Goal: Transaction & Acquisition: Download file/media

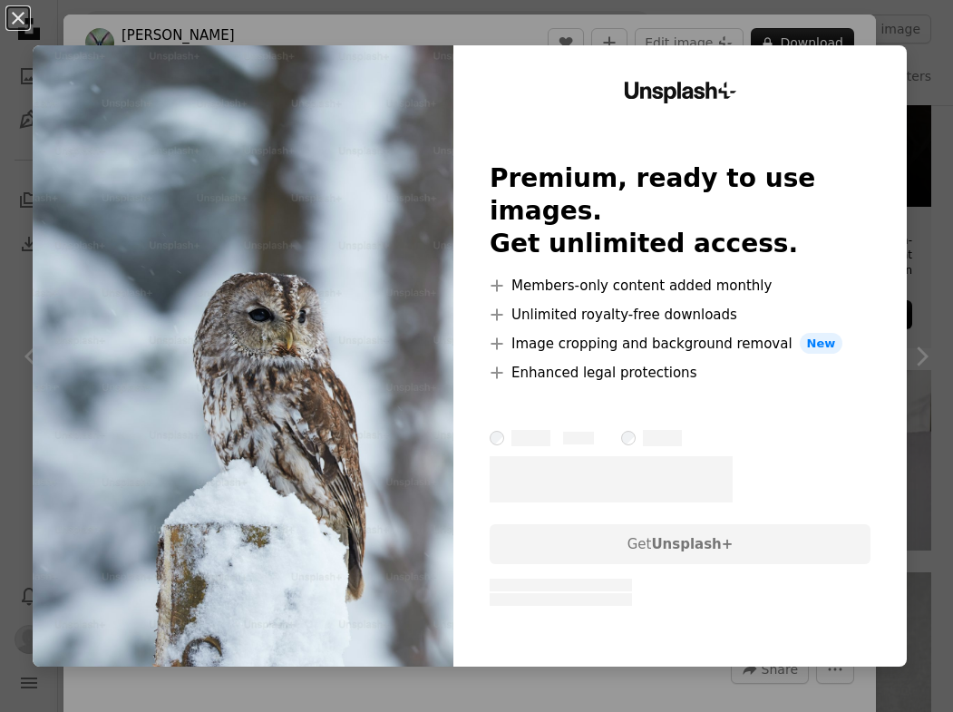
scroll to position [78, 0]
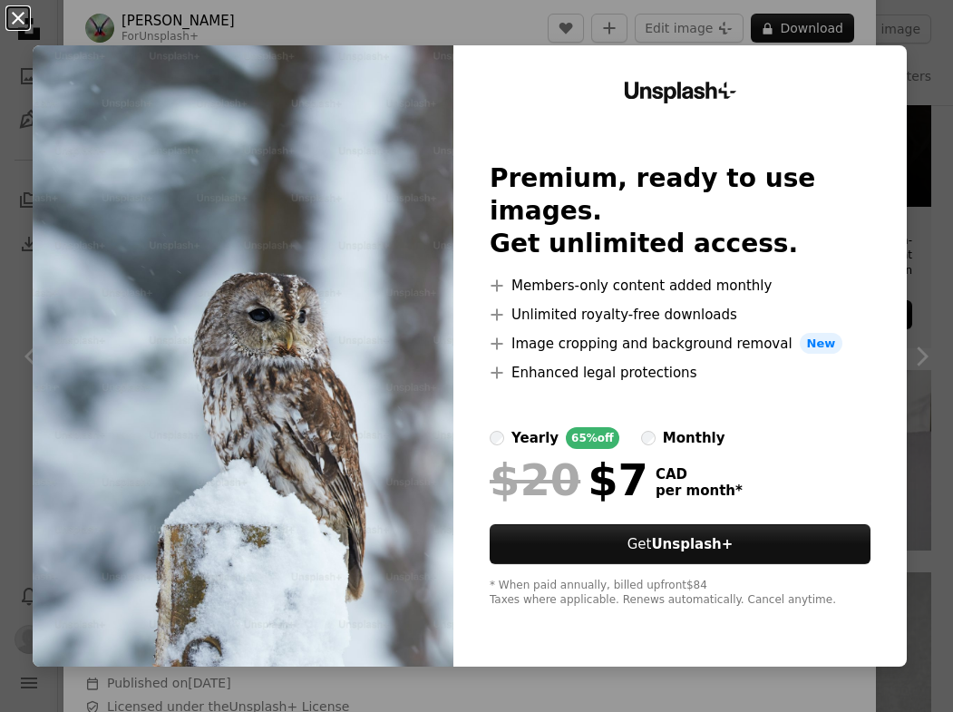
click at [15, 18] on button "An X shape" at bounding box center [18, 18] width 22 height 22
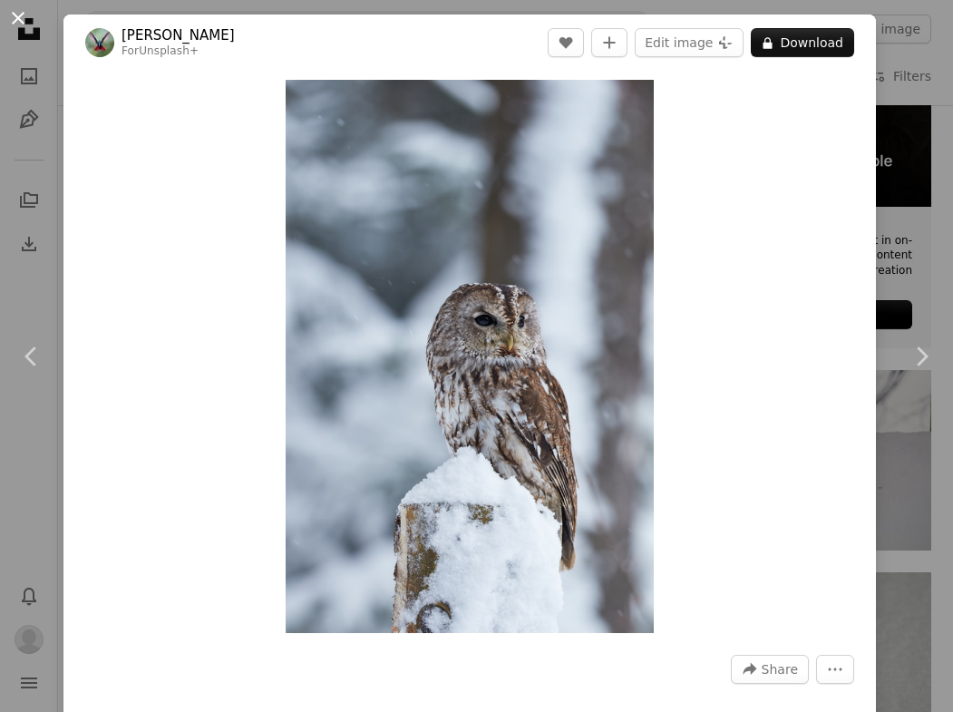
click at [15, 20] on button "An X shape" at bounding box center [18, 18] width 22 height 22
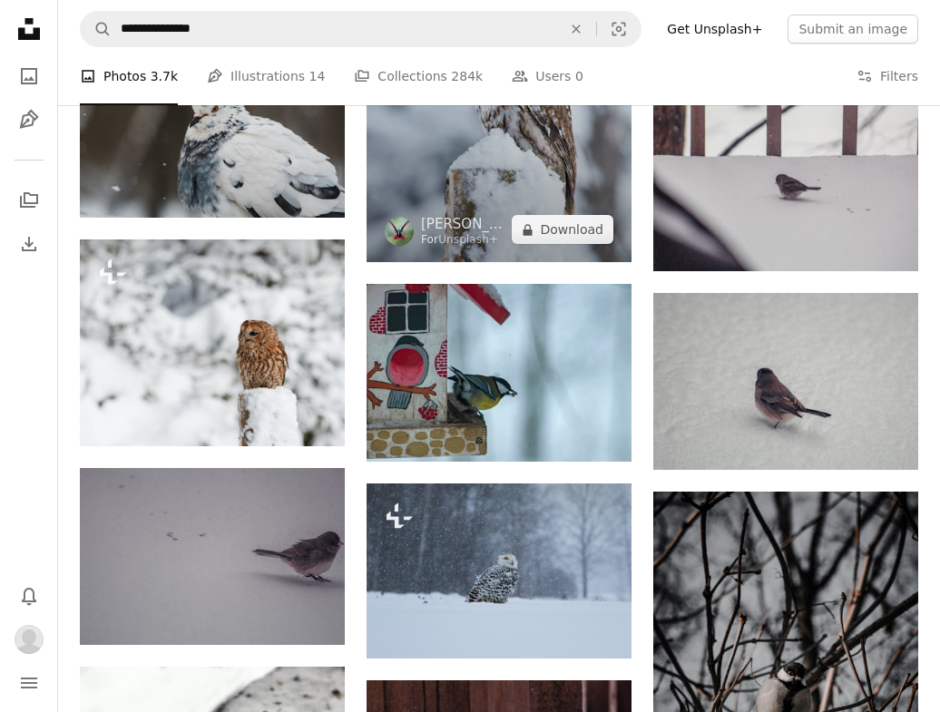
scroll to position [787, 0]
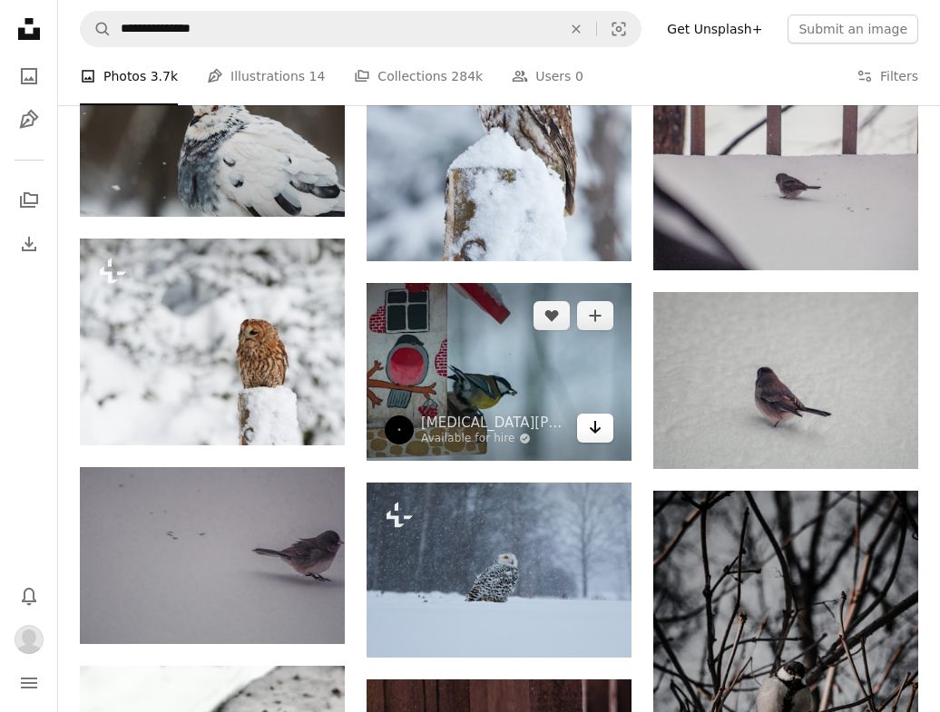
click at [589, 424] on icon "Arrow pointing down" at bounding box center [595, 427] width 15 height 22
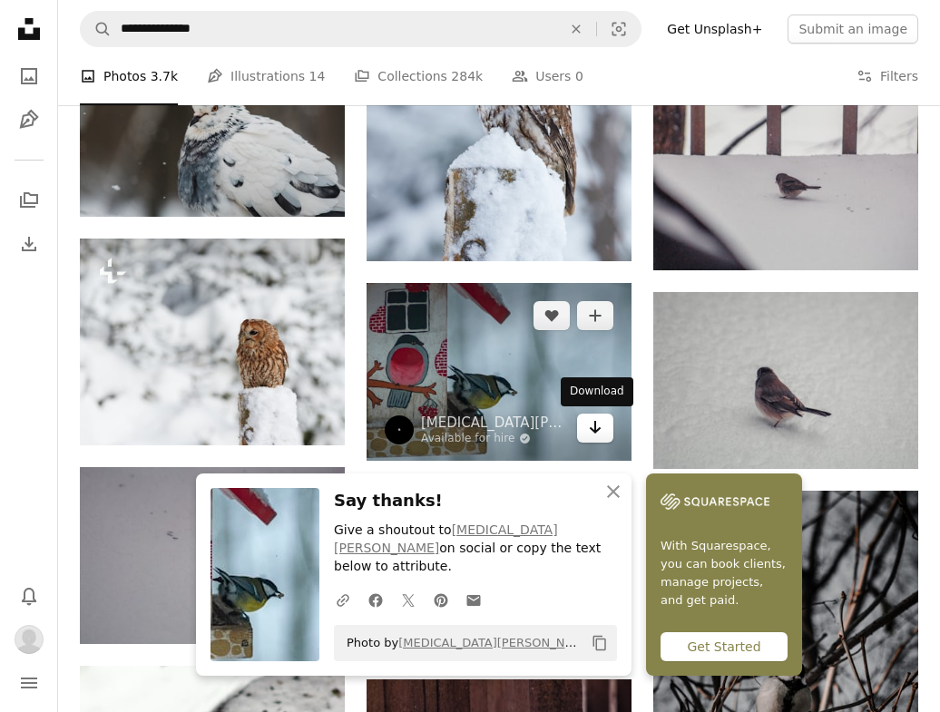
click at [597, 431] on icon "Arrow pointing down" at bounding box center [595, 427] width 15 height 22
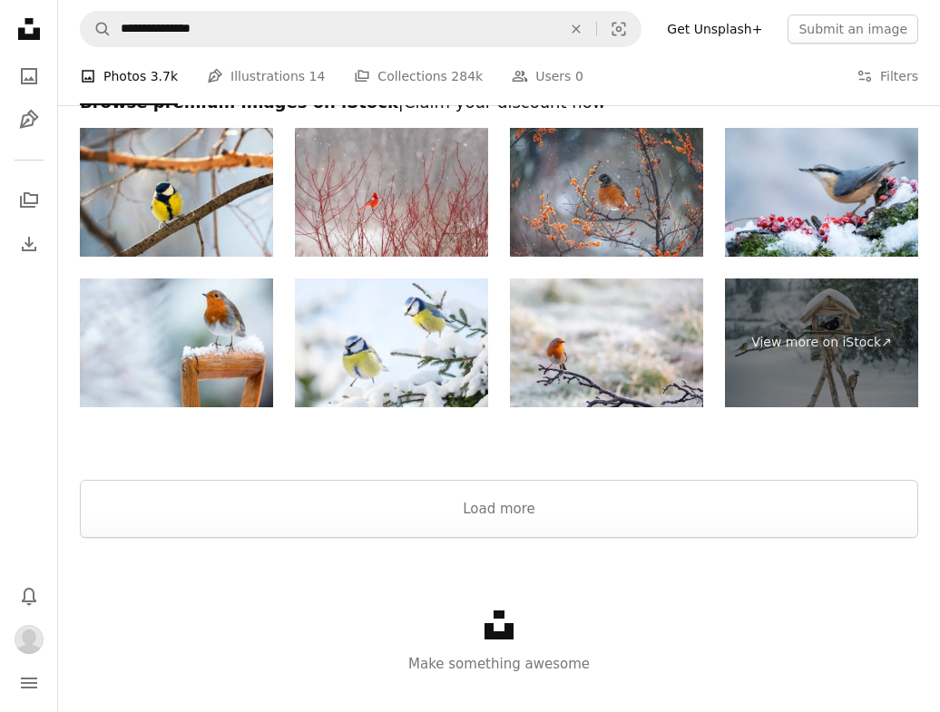
scroll to position [2304, 0]
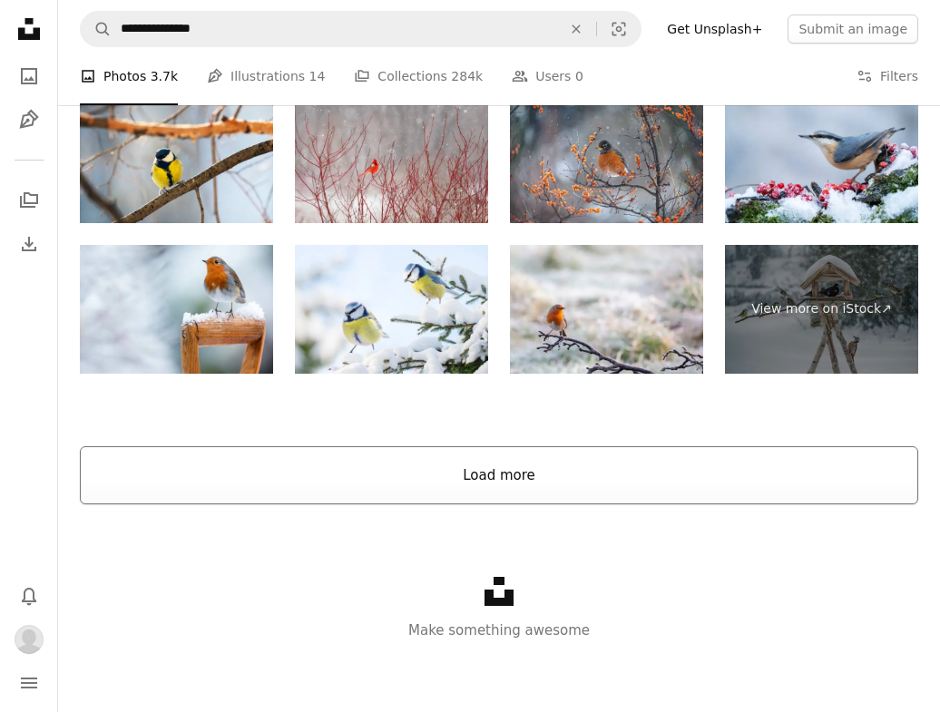
click at [502, 487] on button "Load more" at bounding box center [499, 475] width 838 height 58
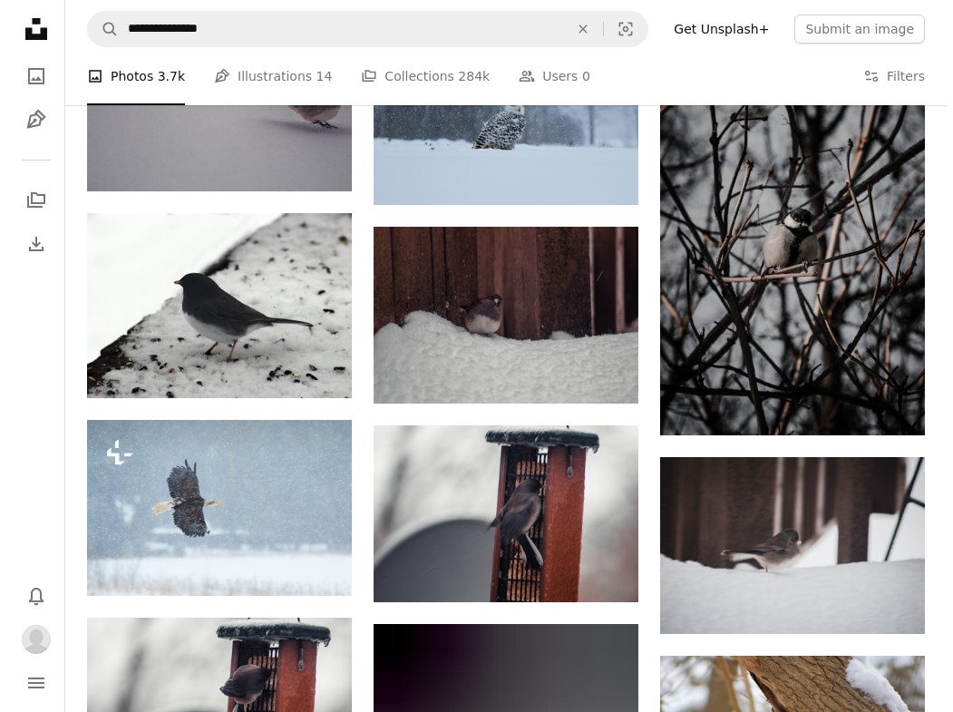
scroll to position [1232, 0]
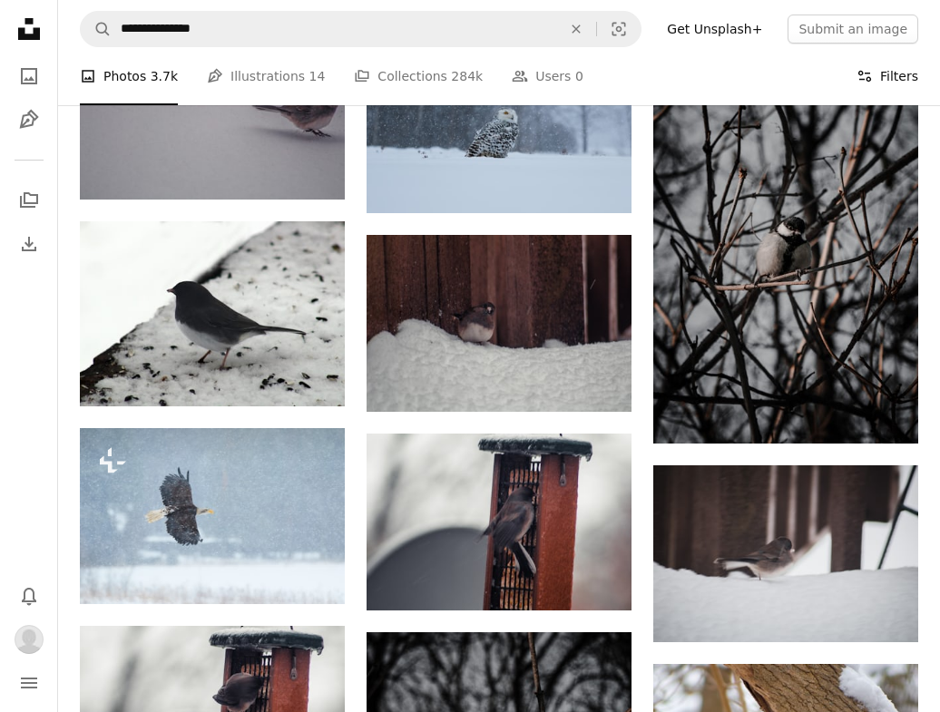
click at [892, 81] on button "Filters Filters" at bounding box center [887, 76] width 62 height 58
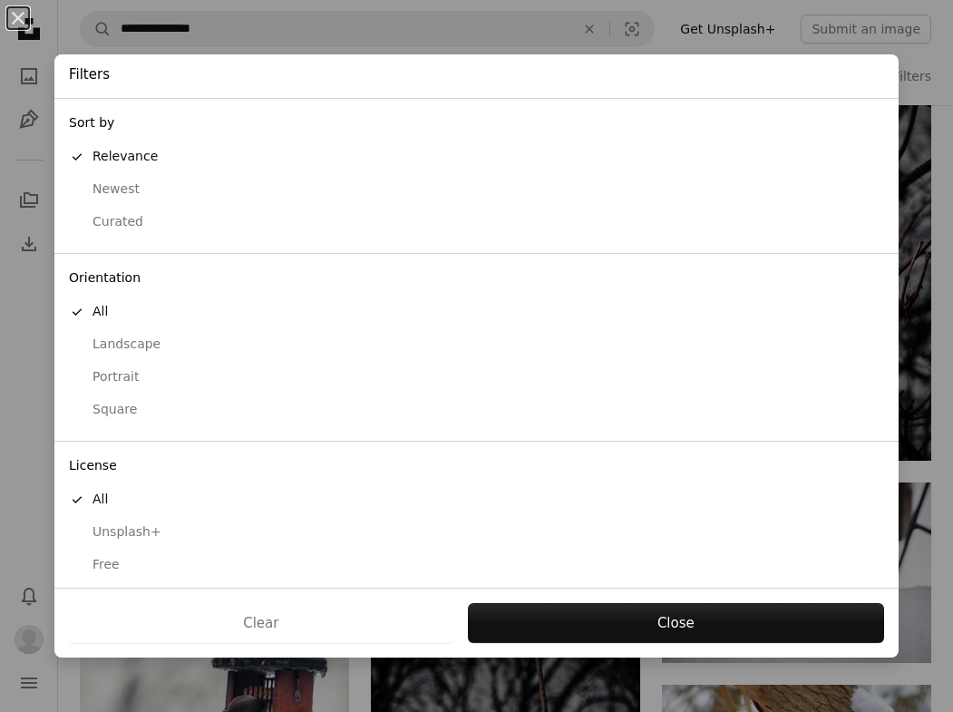
scroll to position [8, 0]
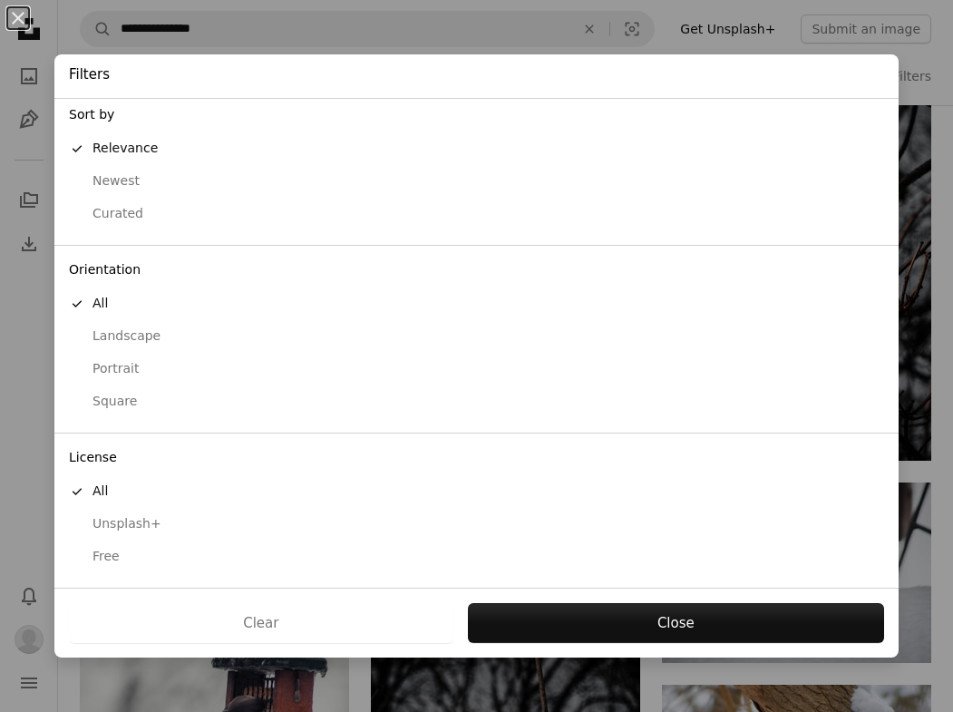
click at [112, 557] on div "Free" at bounding box center [476, 557] width 815 height 18
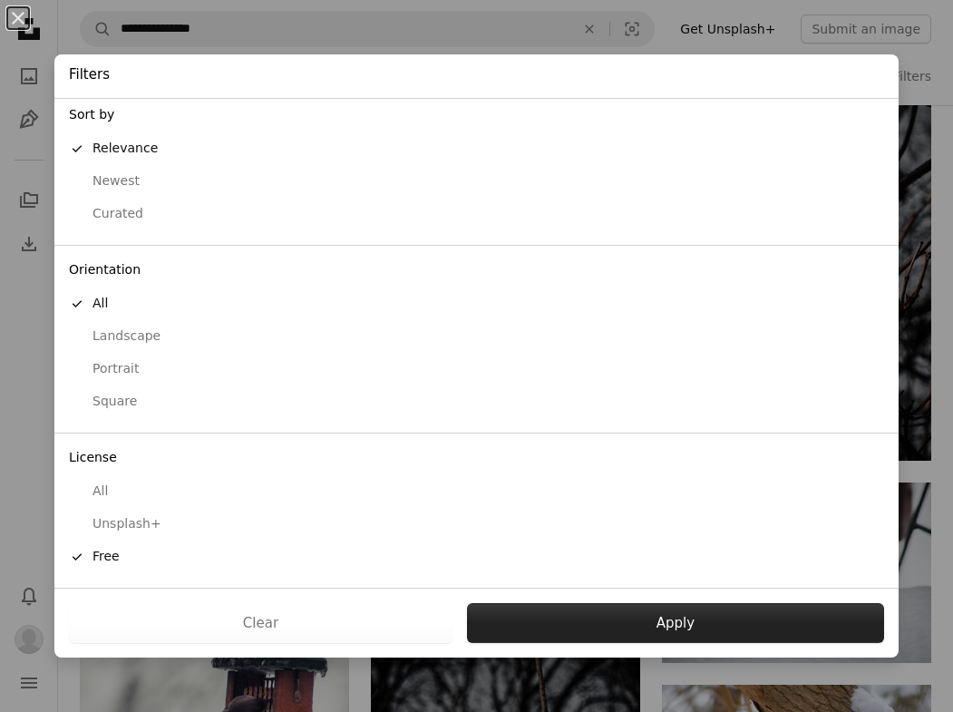
click at [707, 612] on button "Apply" at bounding box center [675, 623] width 417 height 40
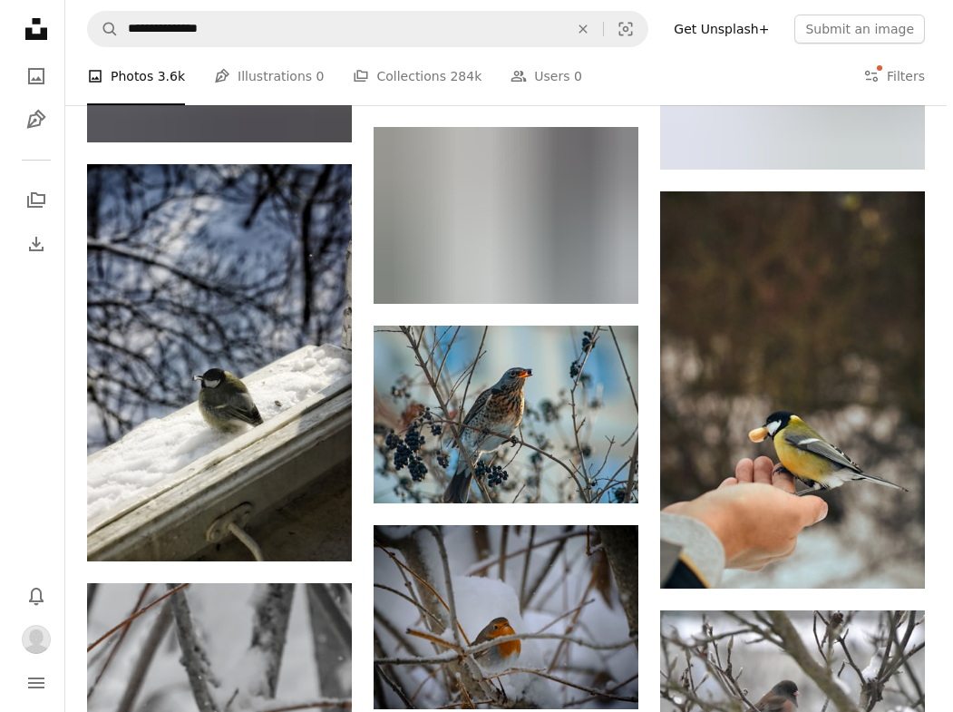
scroll to position [2113, 0]
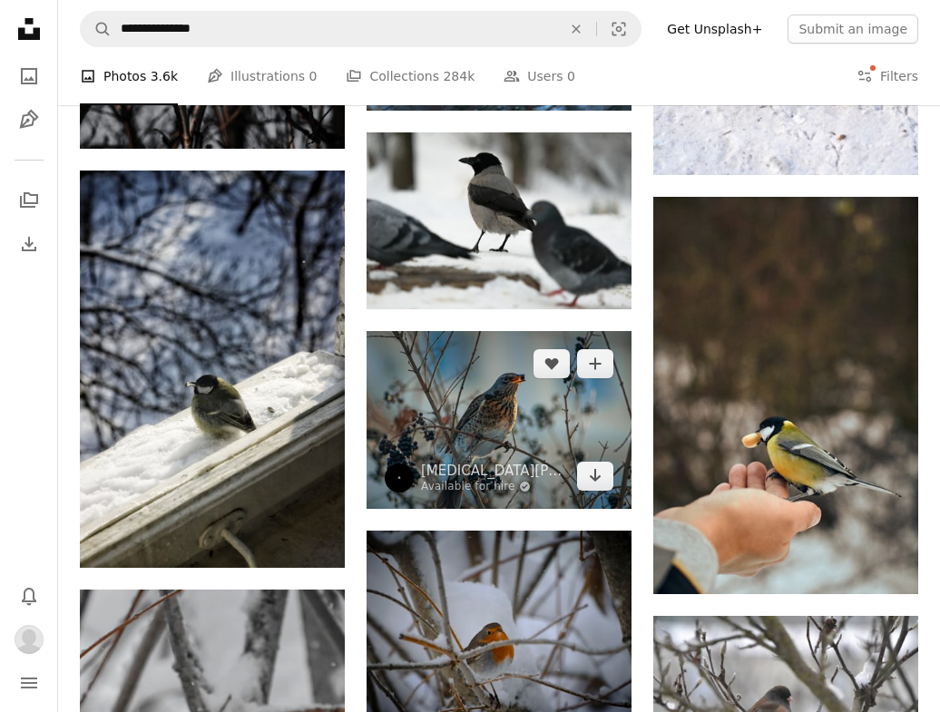
click at [492, 424] on img at bounding box center [498, 420] width 265 height 178
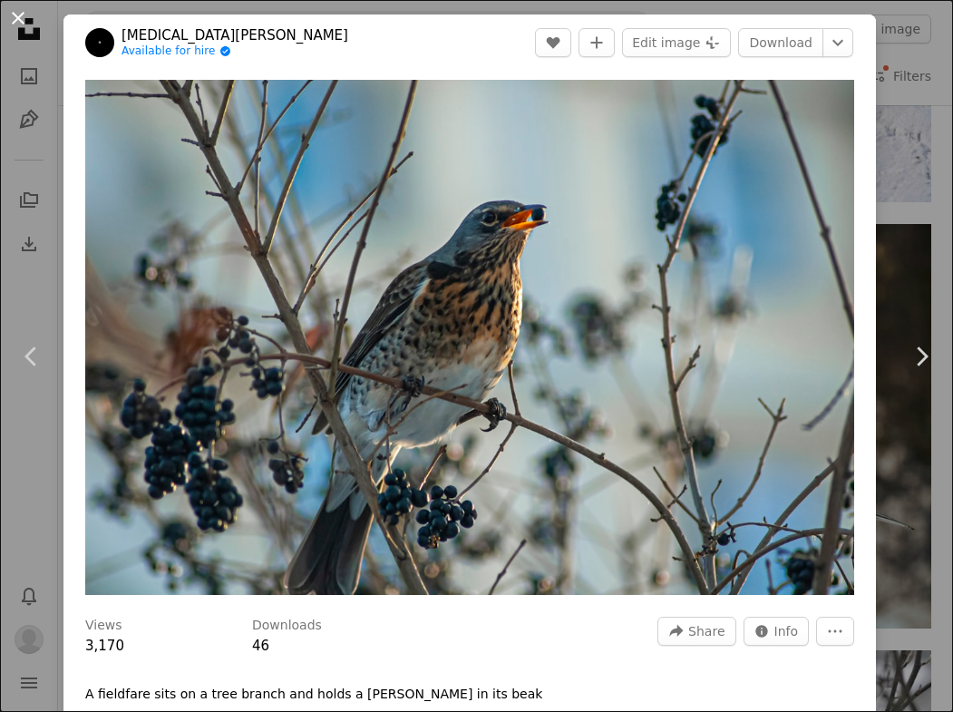
click at [21, 23] on button "An X shape" at bounding box center [18, 18] width 22 height 22
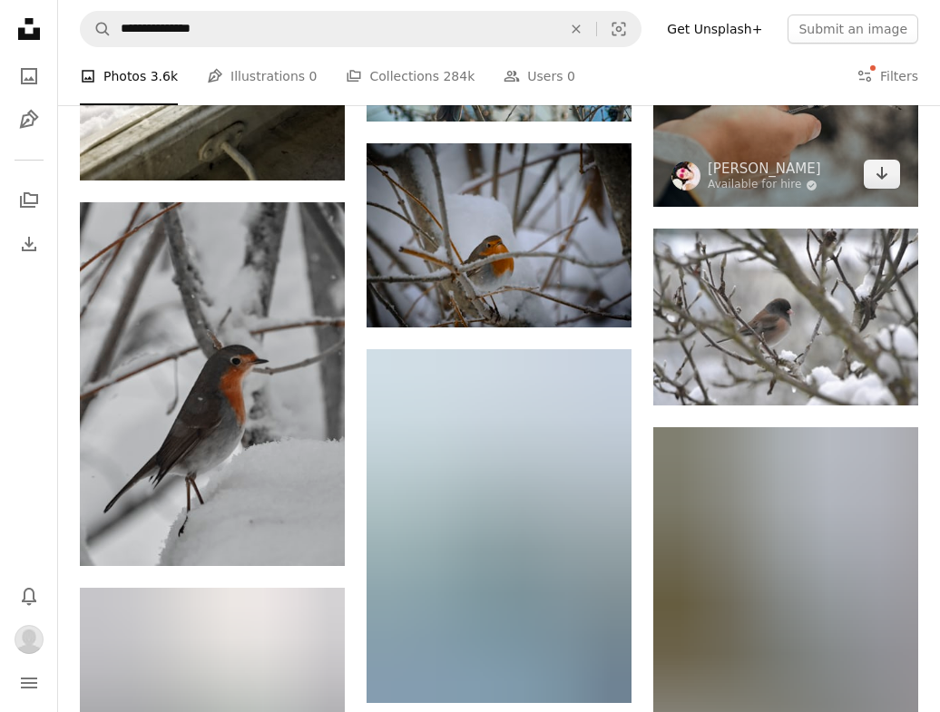
scroll to position [2504, 0]
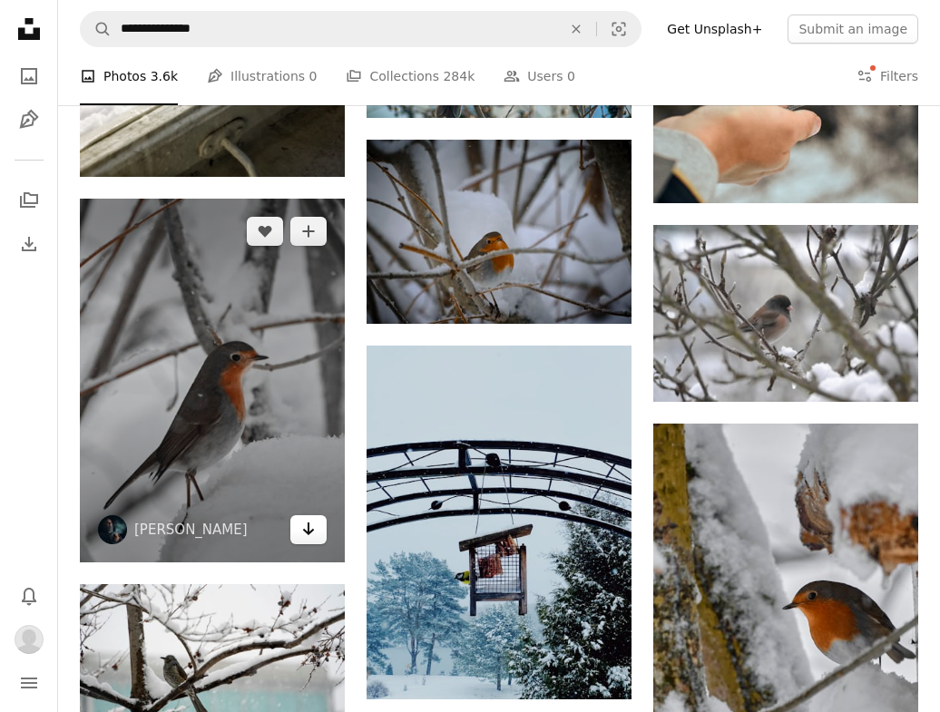
click at [305, 532] on icon "Download" at bounding box center [309, 528] width 12 height 13
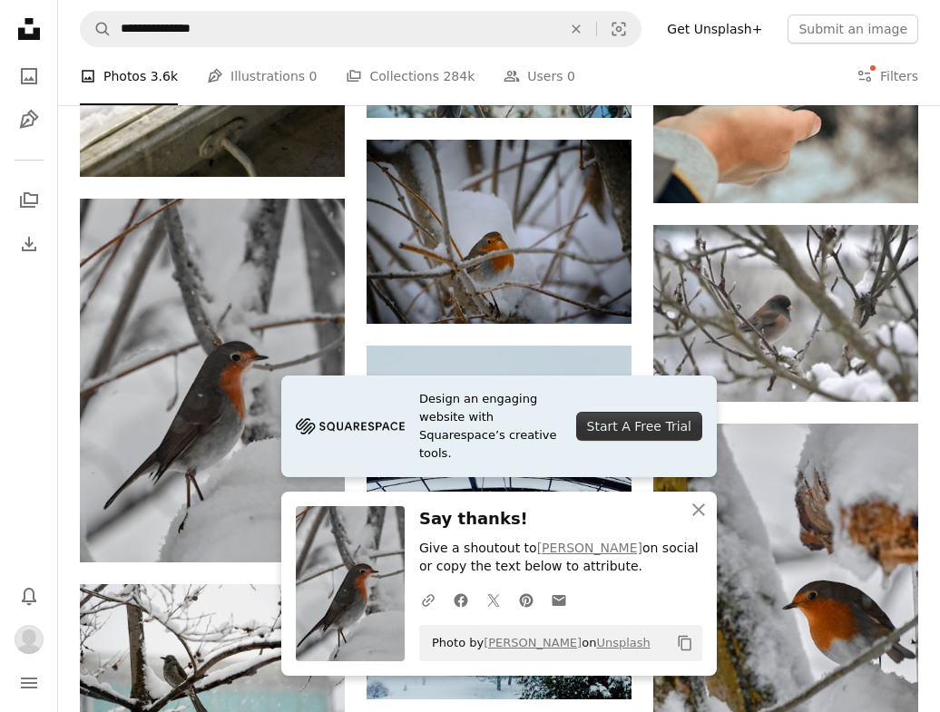
click at [763, 72] on div "A photo Photos 3.6k Pen Tool Illustrations 0 A stack of folders Collections 284…" at bounding box center [499, 76] width 838 height 58
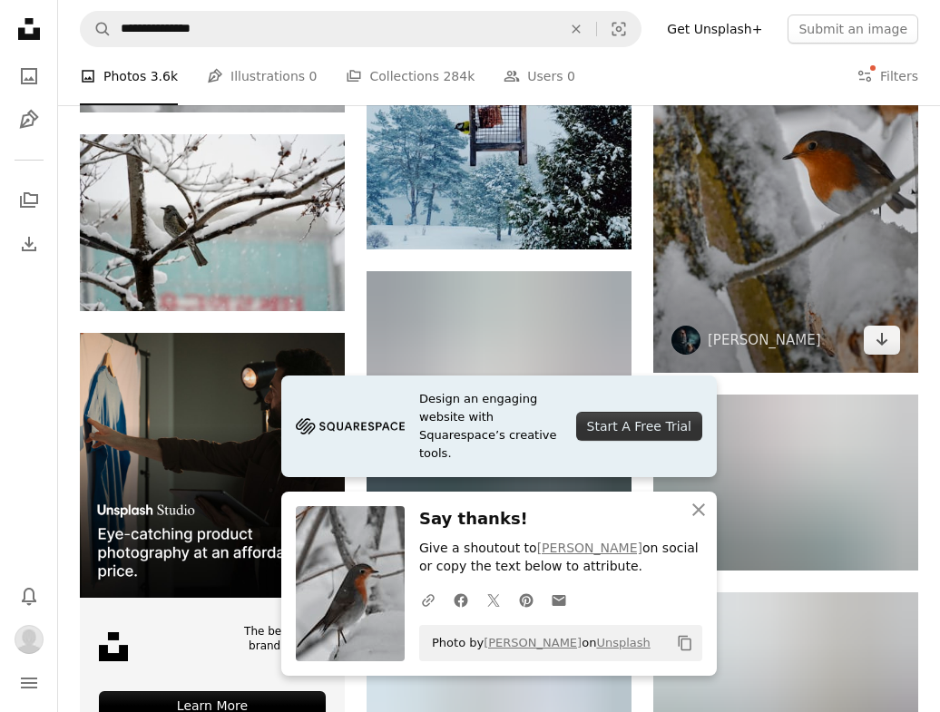
scroll to position [2960, 0]
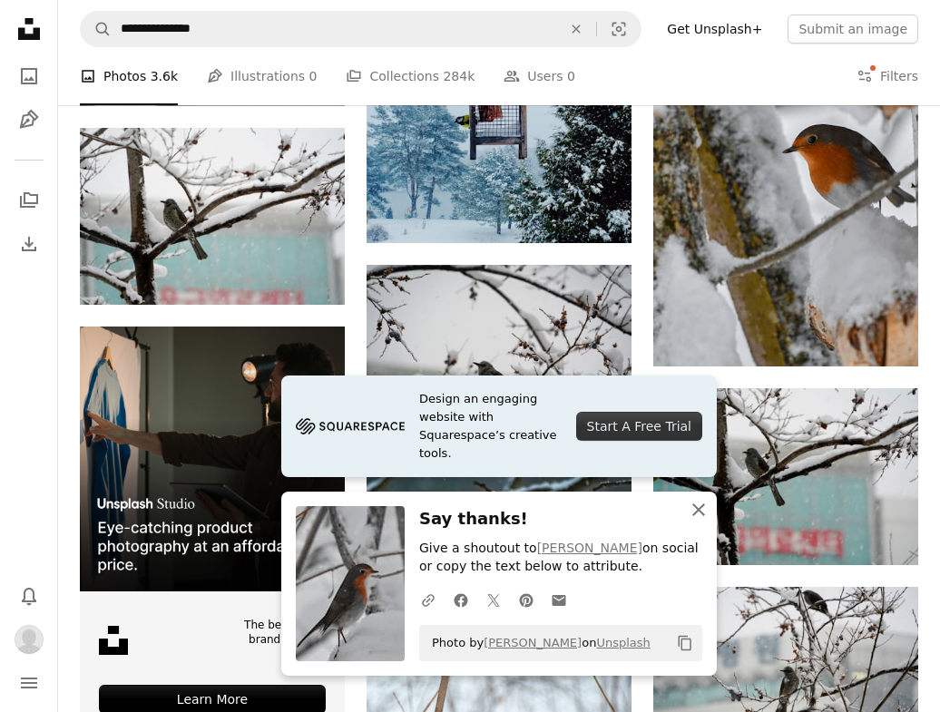
click at [700, 512] on icon "button" at bounding box center [698, 509] width 13 height 13
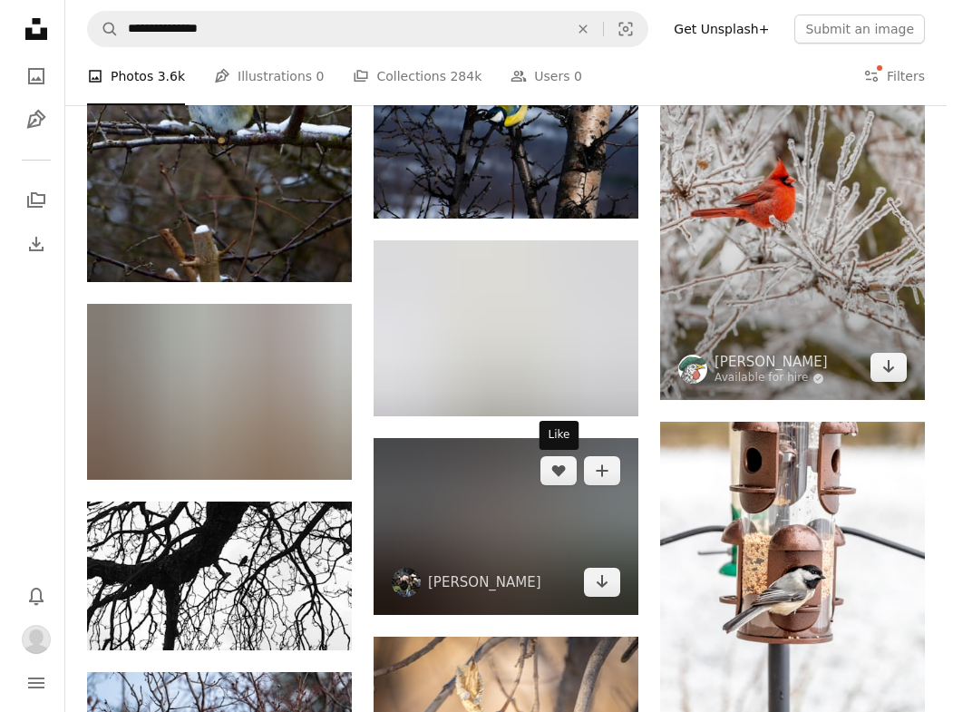
scroll to position [4379, 0]
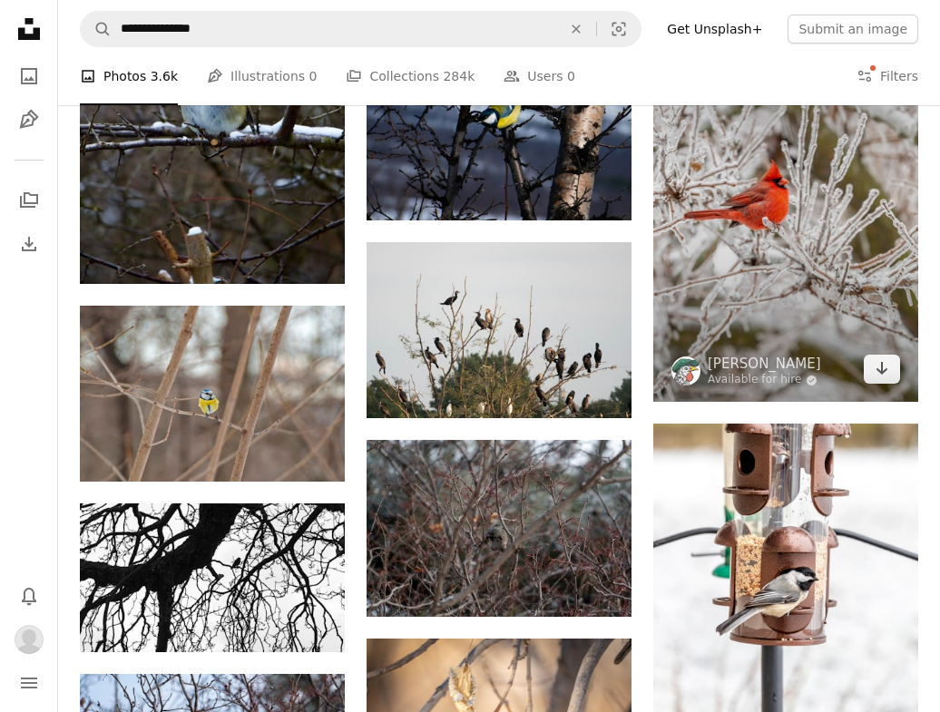
click at [782, 202] on img at bounding box center [785, 203] width 265 height 397
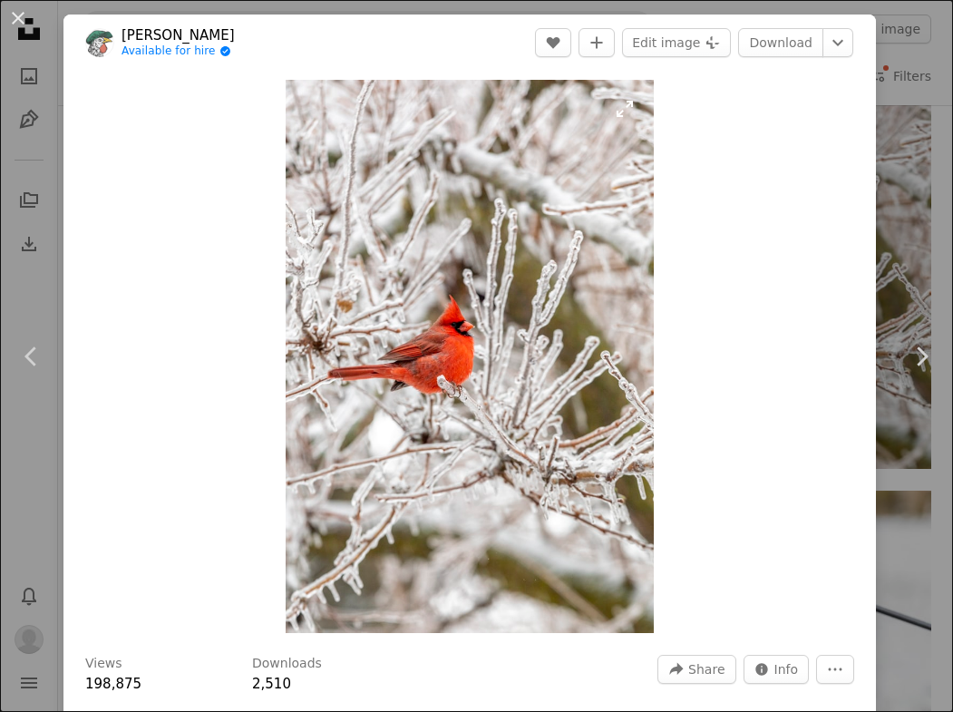
click at [438, 350] on img "Zoom in on this image" at bounding box center [470, 356] width 369 height 553
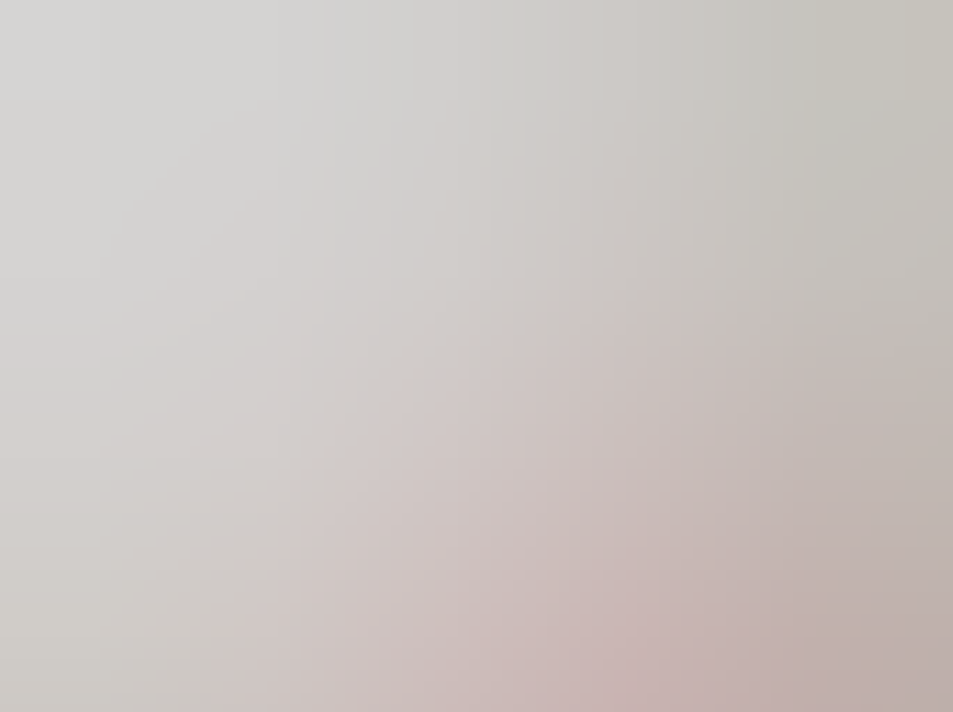
scroll to position [339, 0]
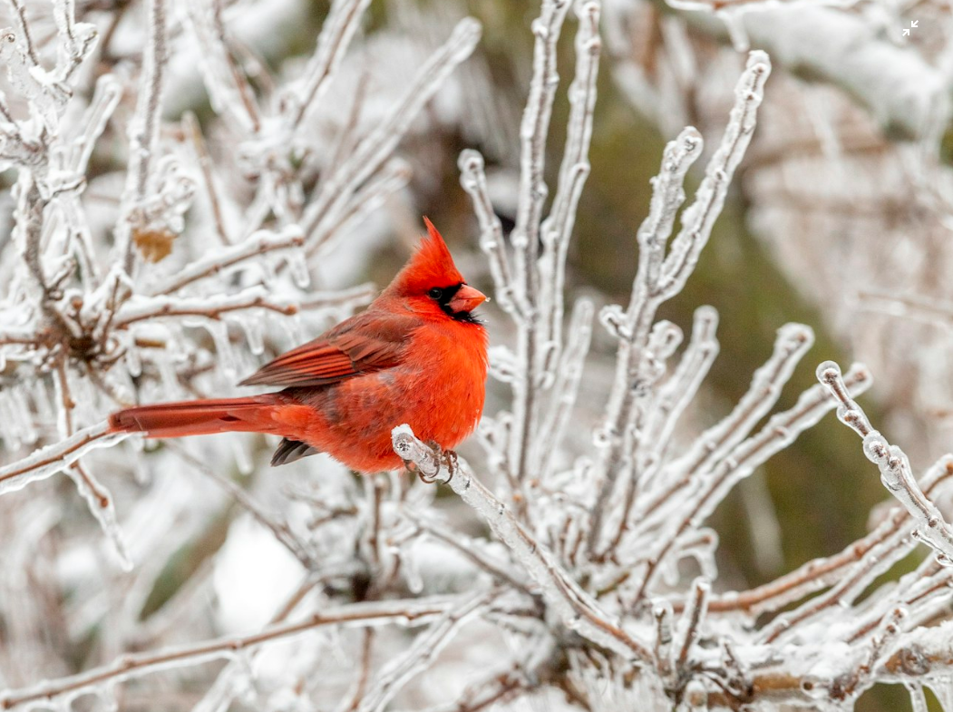
click at [897, 31] on img "Zoom out on this image" at bounding box center [476, 376] width 955 height 1432
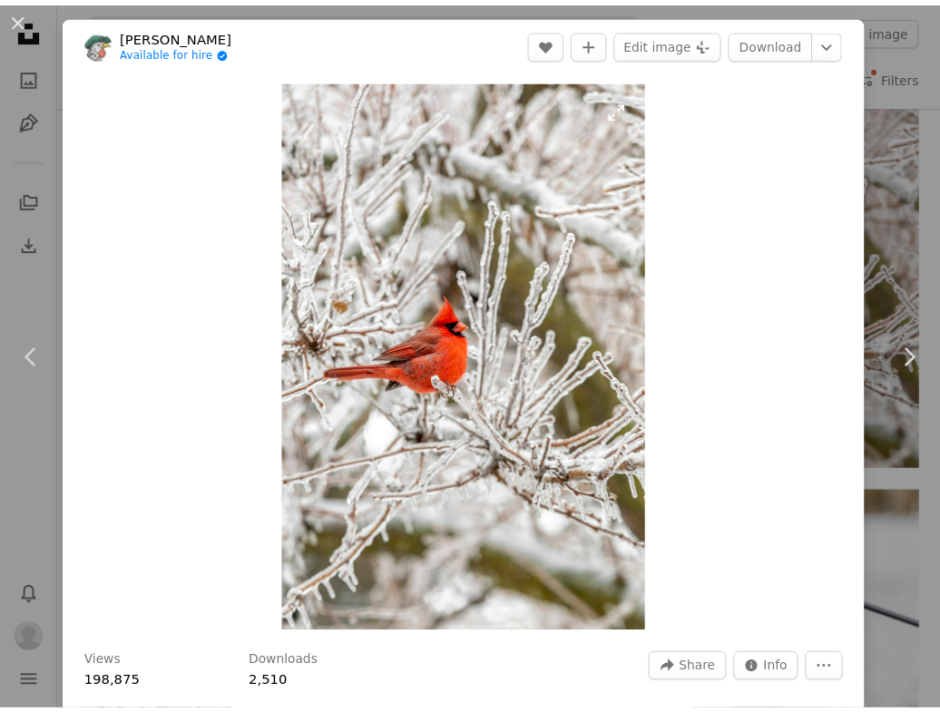
scroll to position [4, 0]
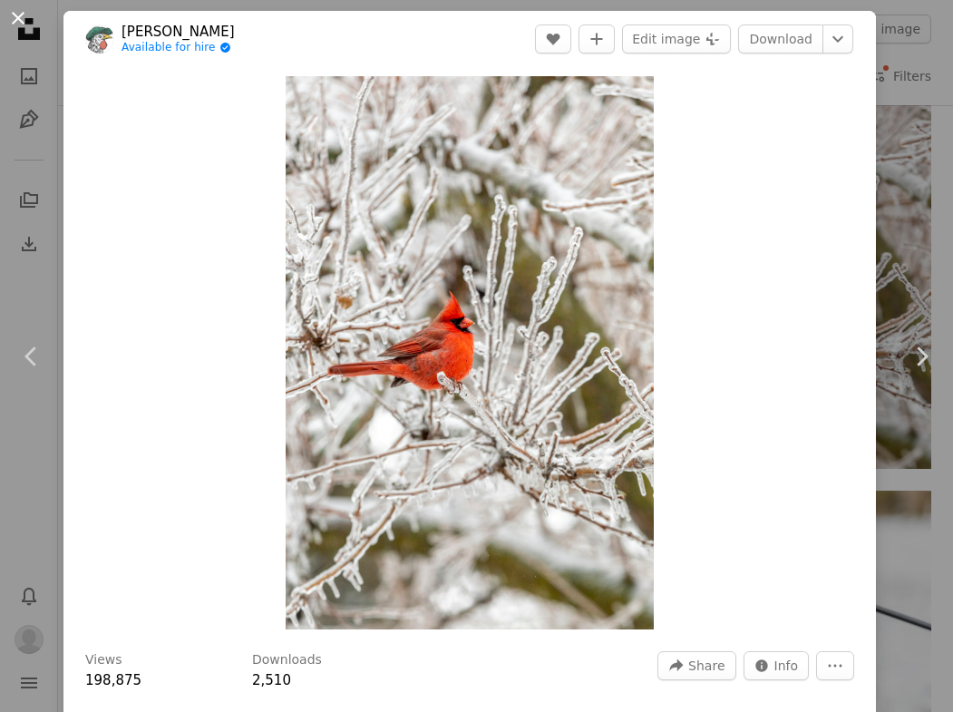
click at [19, 15] on button "An X shape" at bounding box center [18, 18] width 22 height 22
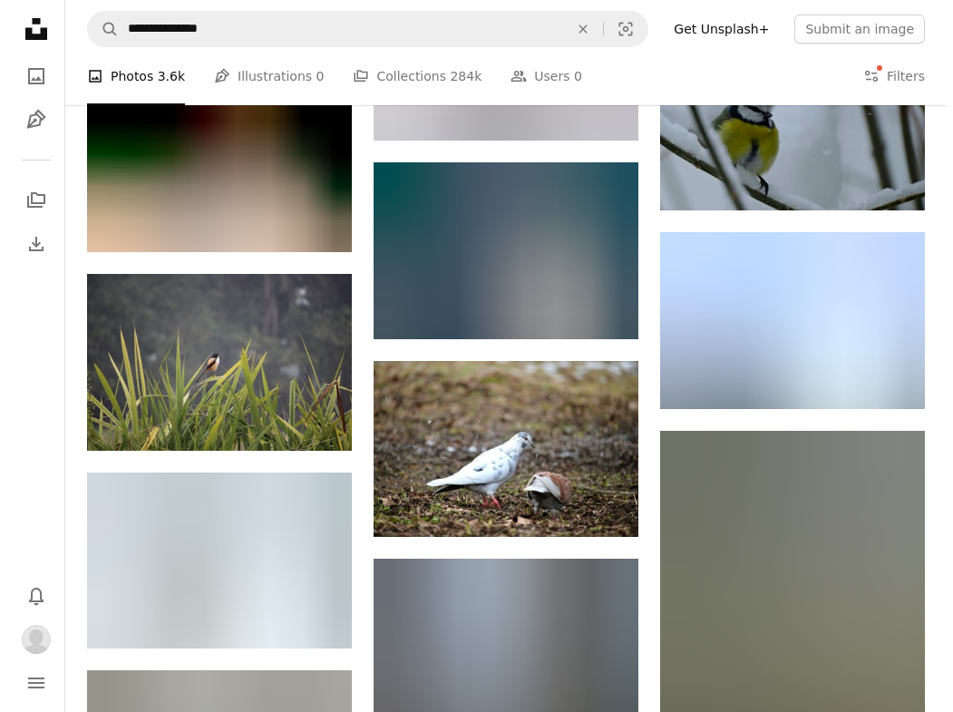
scroll to position [9598, 0]
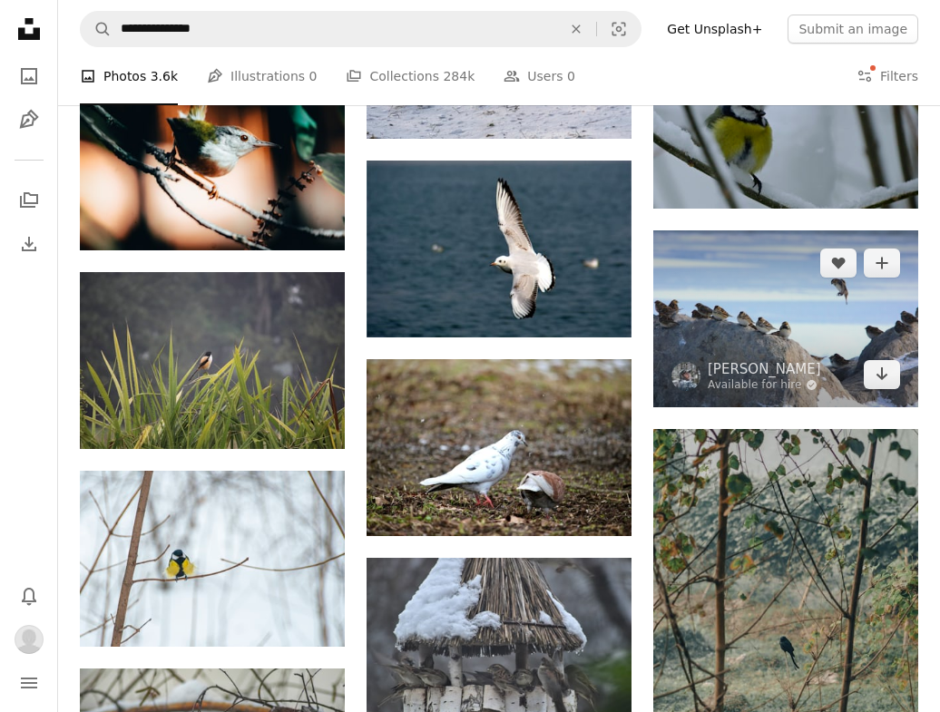
click at [781, 315] on img at bounding box center [785, 318] width 265 height 177
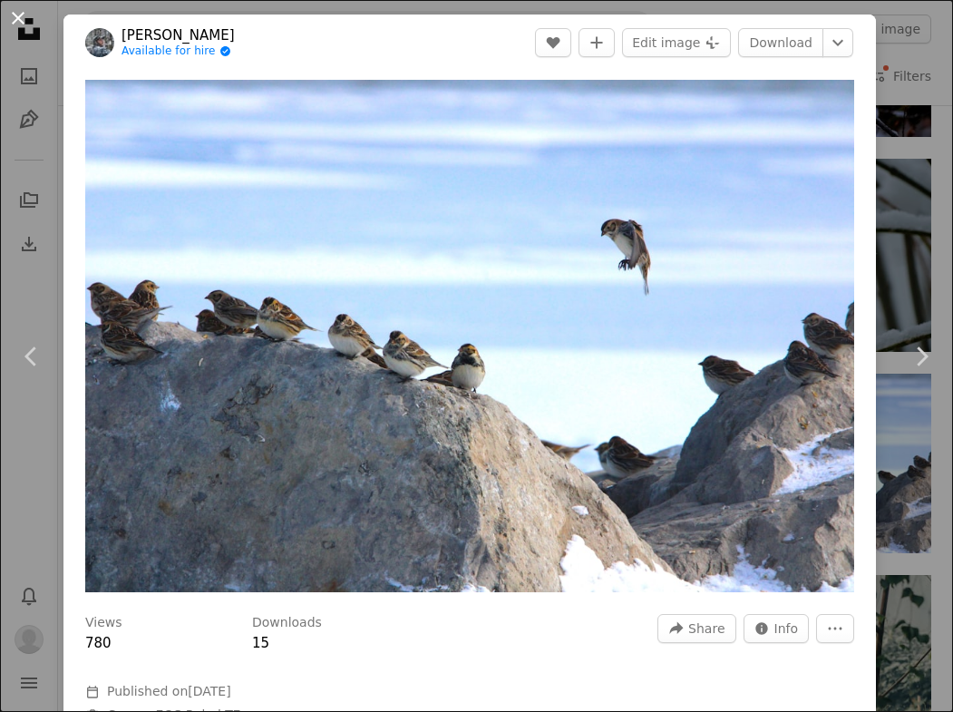
click at [19, 12] on button "An X shape" at bounding box center [18, 18] width 22 height 22
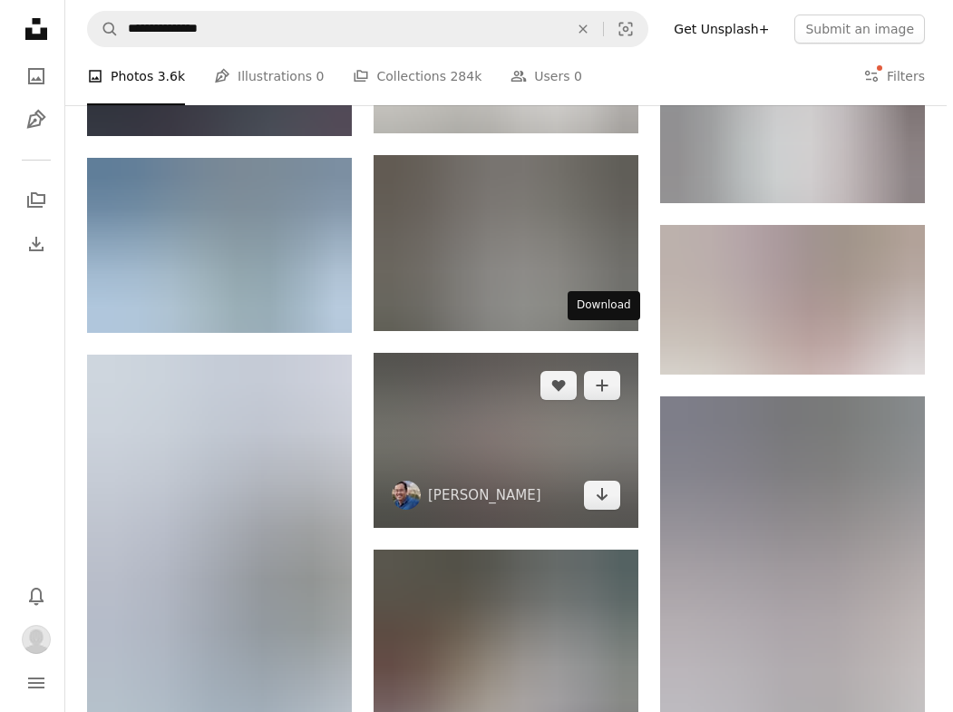
scroll to position [11880, 0]
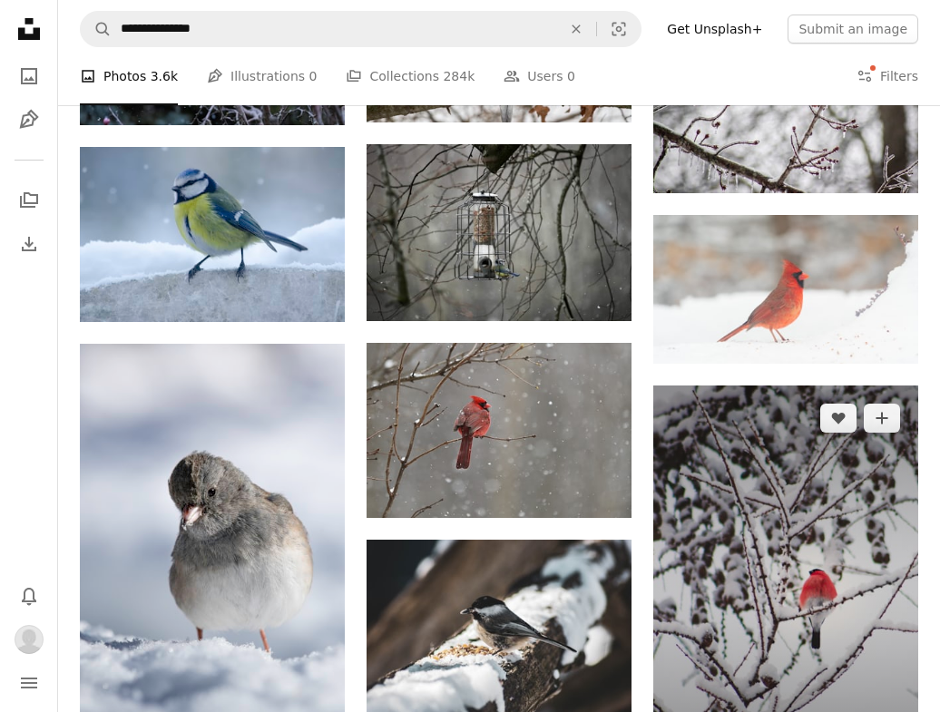
click at [820, 385] on img at bounding box center [785, 583] width 265 height 397
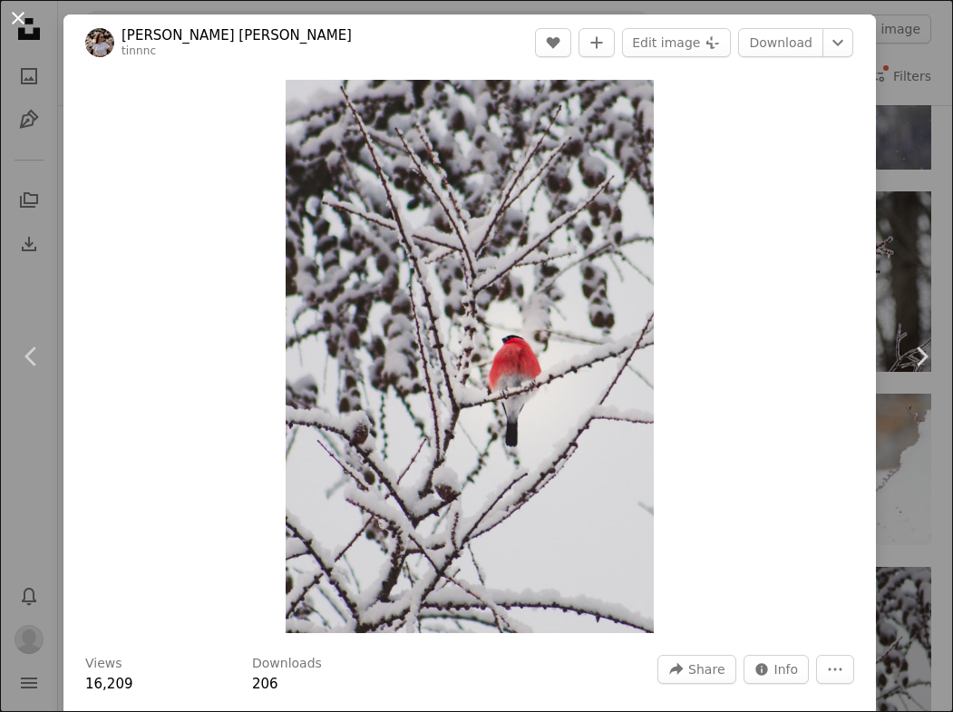
click at [15, 20] on button "An X shape" at bounding box center [18, 18] width 22 height 22
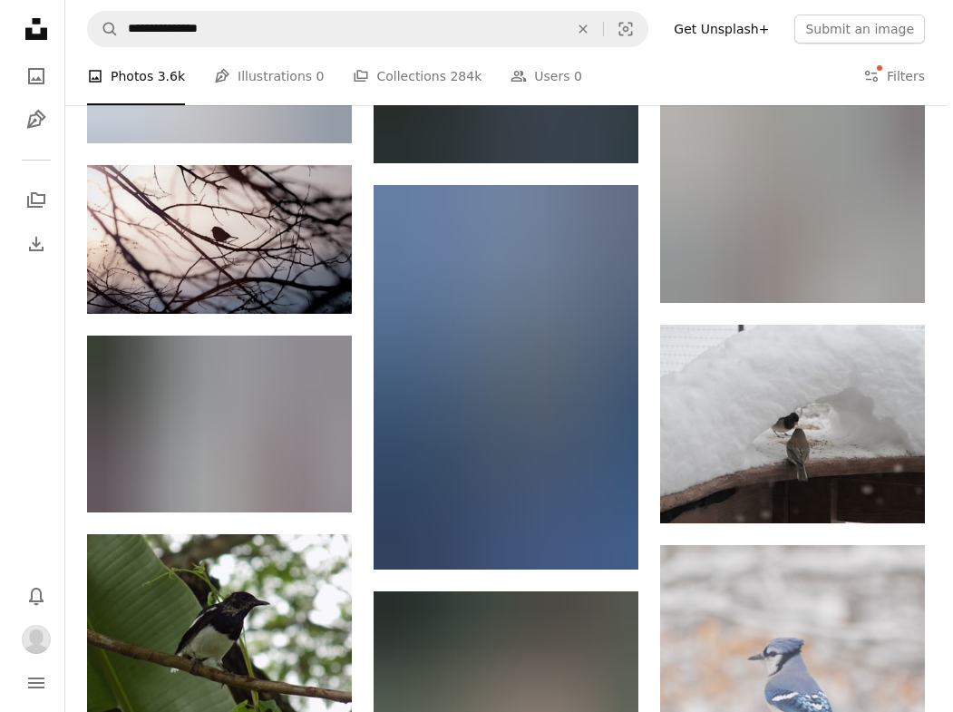
scroll to position [13272, 0]
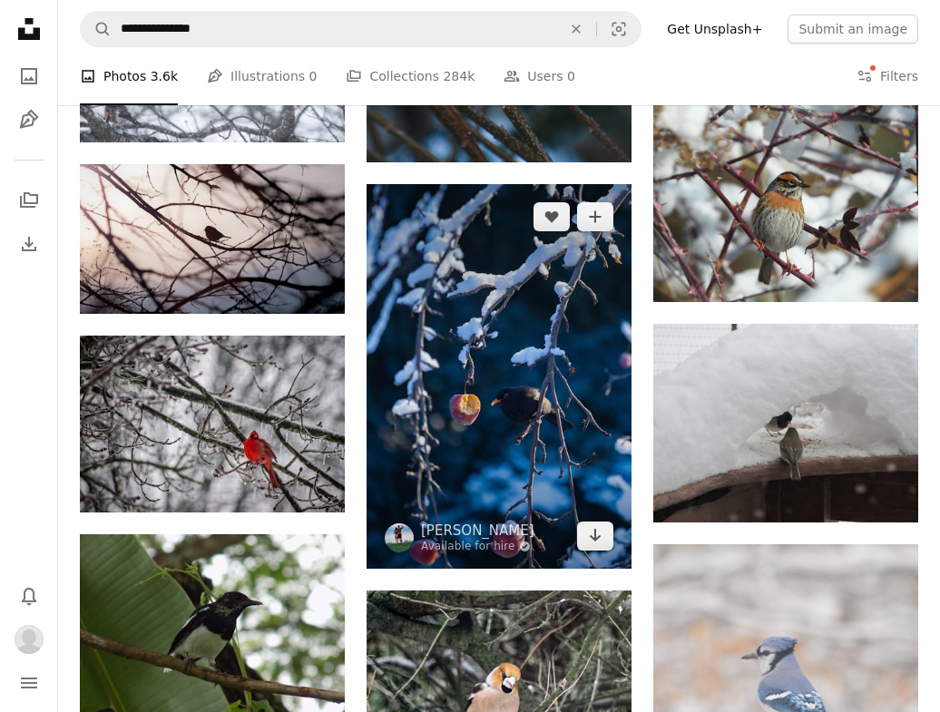
click at [510, 266] on img at bounding box center [498, 376] width 265 height 384
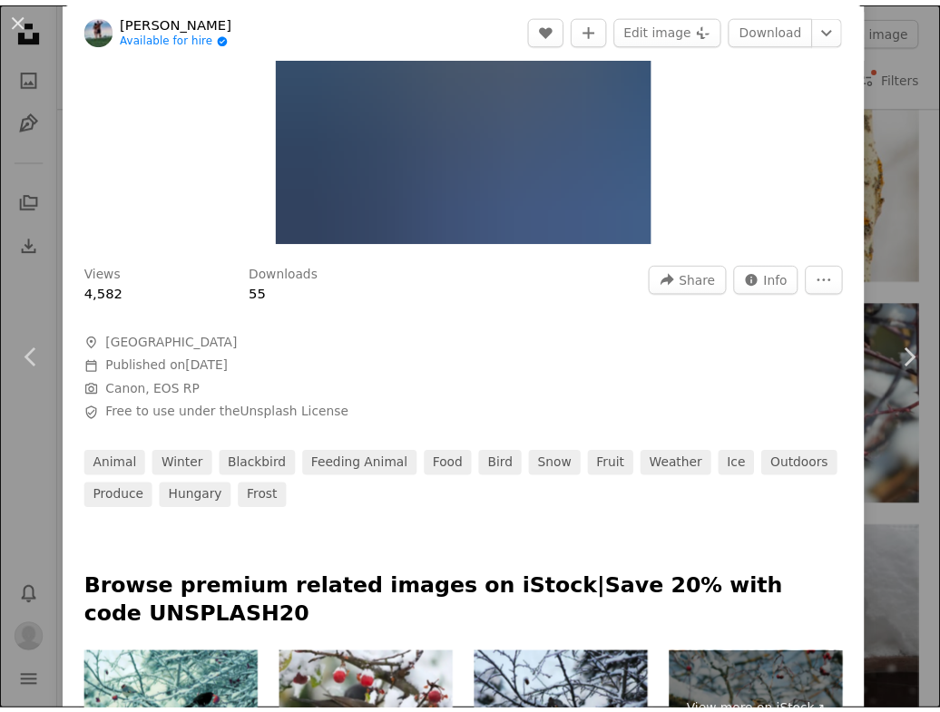
scroll to position [226, 0]
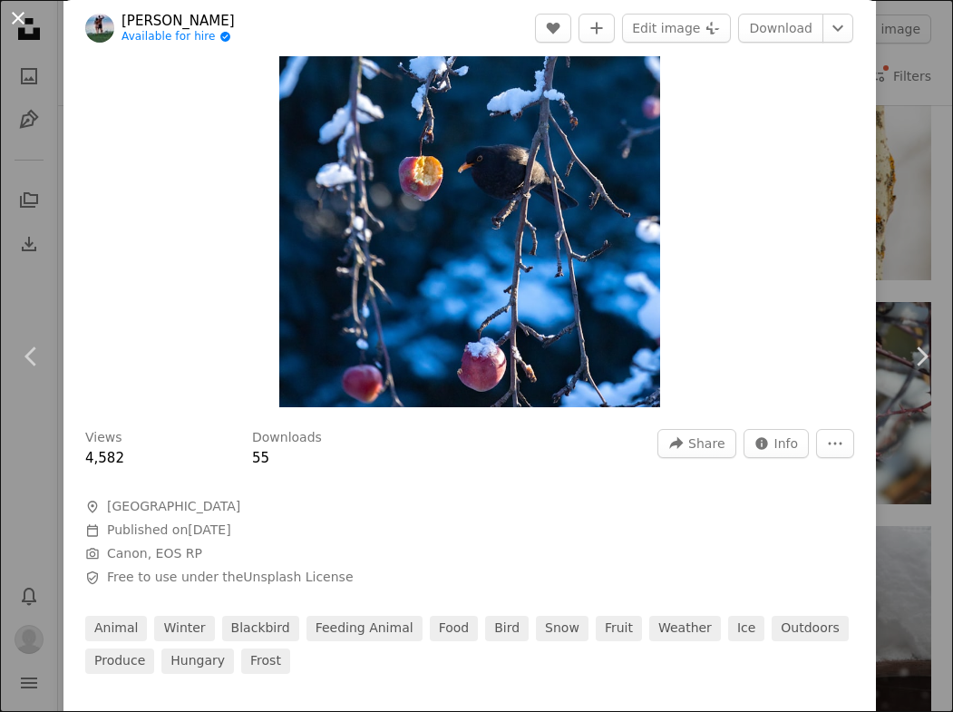
click at [20, 10] on button "An X shape" at bounding box center [18, 18] width 22 height 22
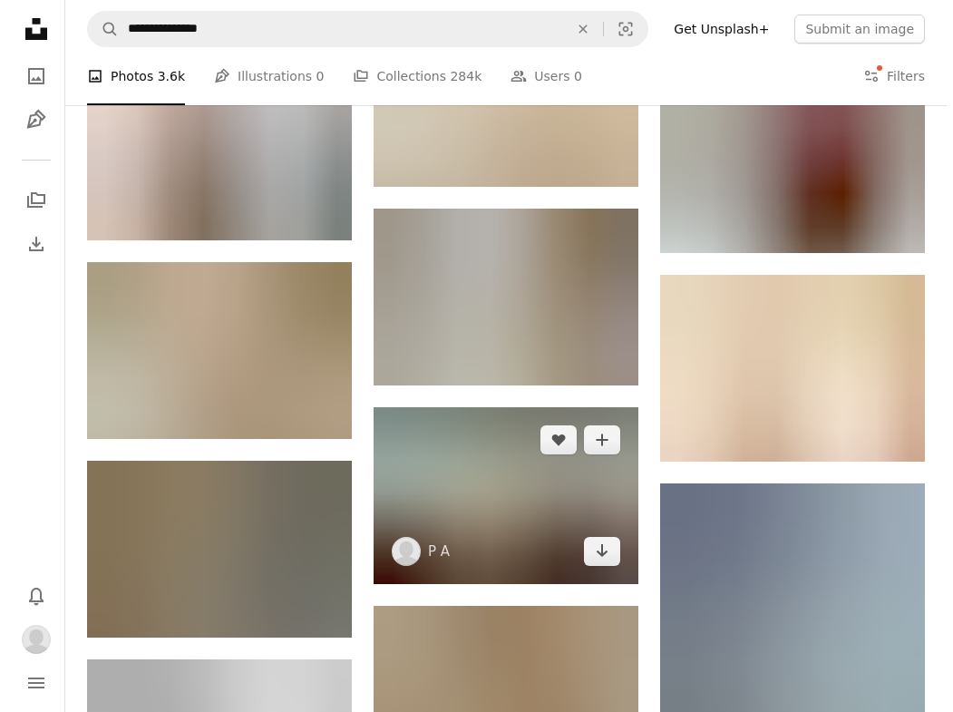
scroll to position [20567, 0]
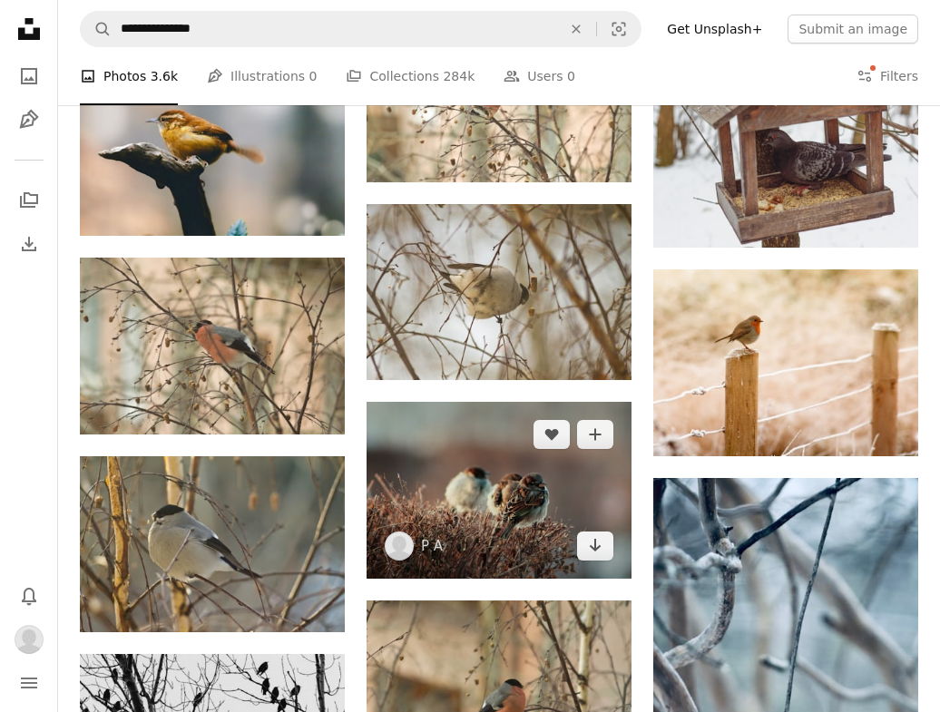
click at [479, 402] on img at bounding box center [498, 490] width 265 height 177
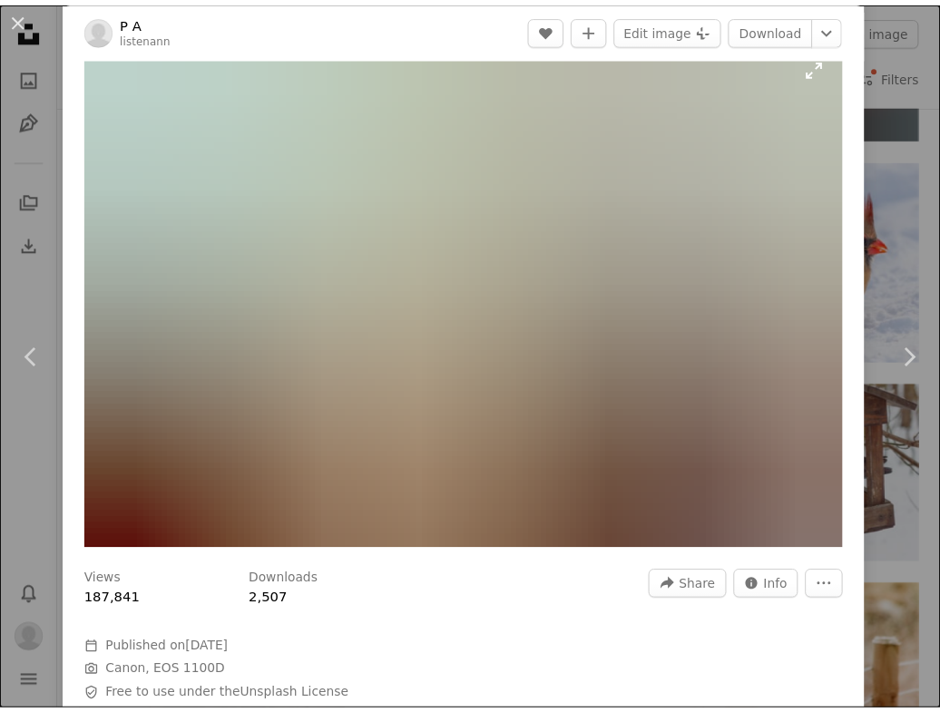
scroll to position [39, 0]
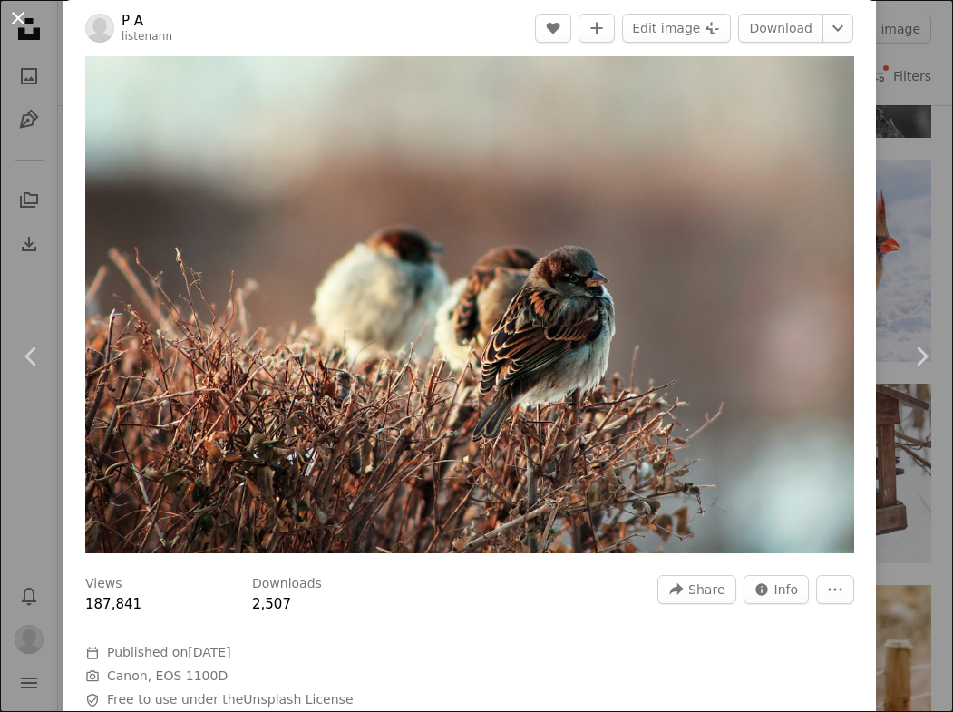
click at [14, 21] on button "An X shape" at bounding box center [18, 18] width 22 height 22
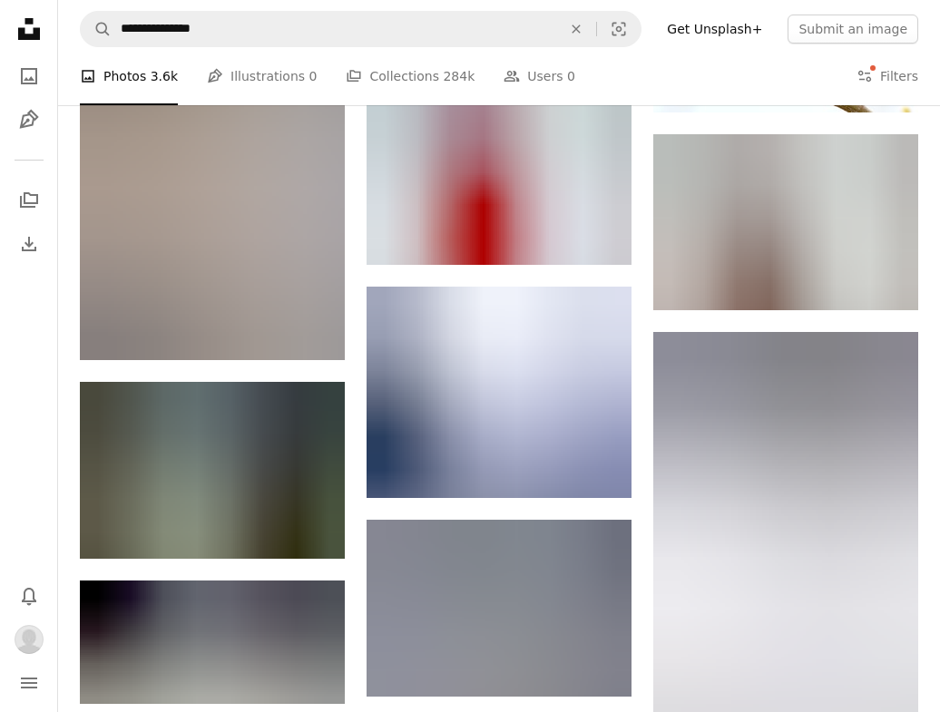
scroll to position [24184, 0]
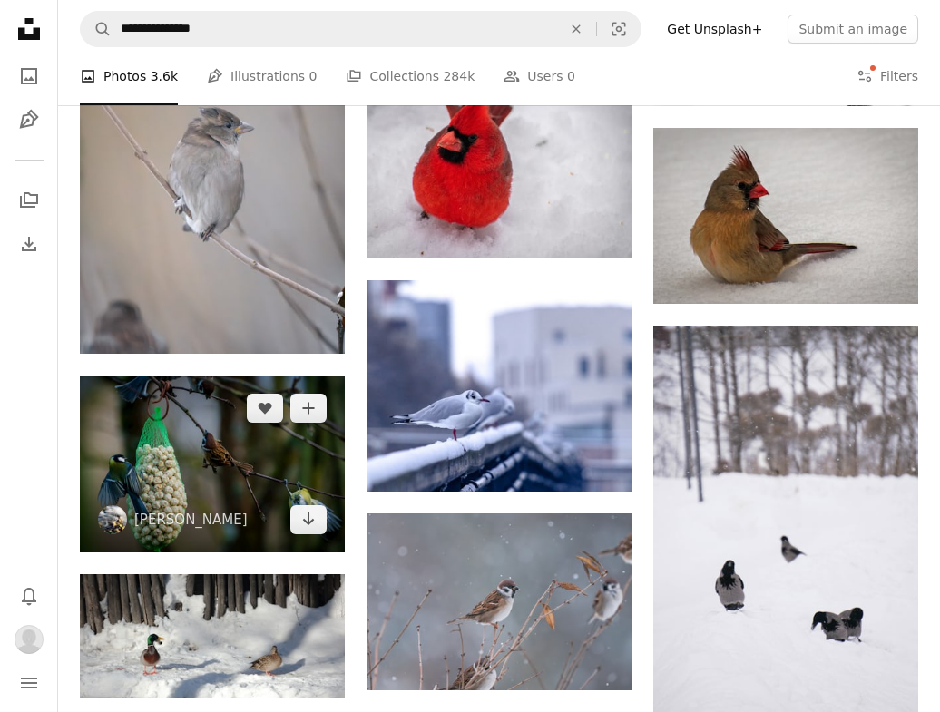
click at [194, 375] on img at bounding box center [212, 463] width 265 height 177
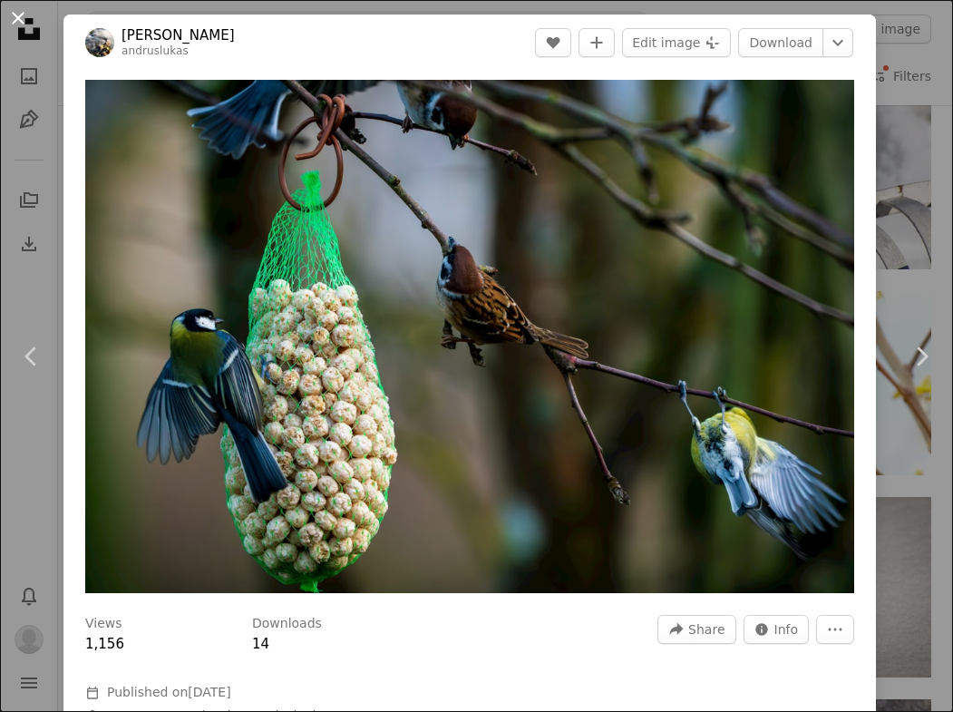
click at [28, 23] on button "An X shape" at bounding box center [18, 18] width 22 height 22
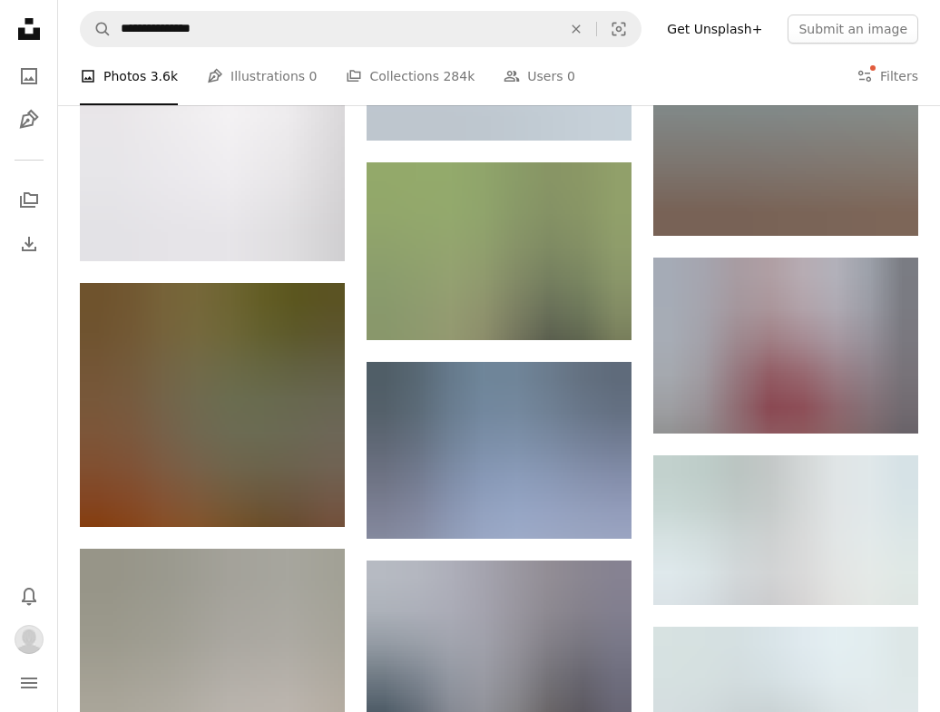
scroll to position [26107, 0]
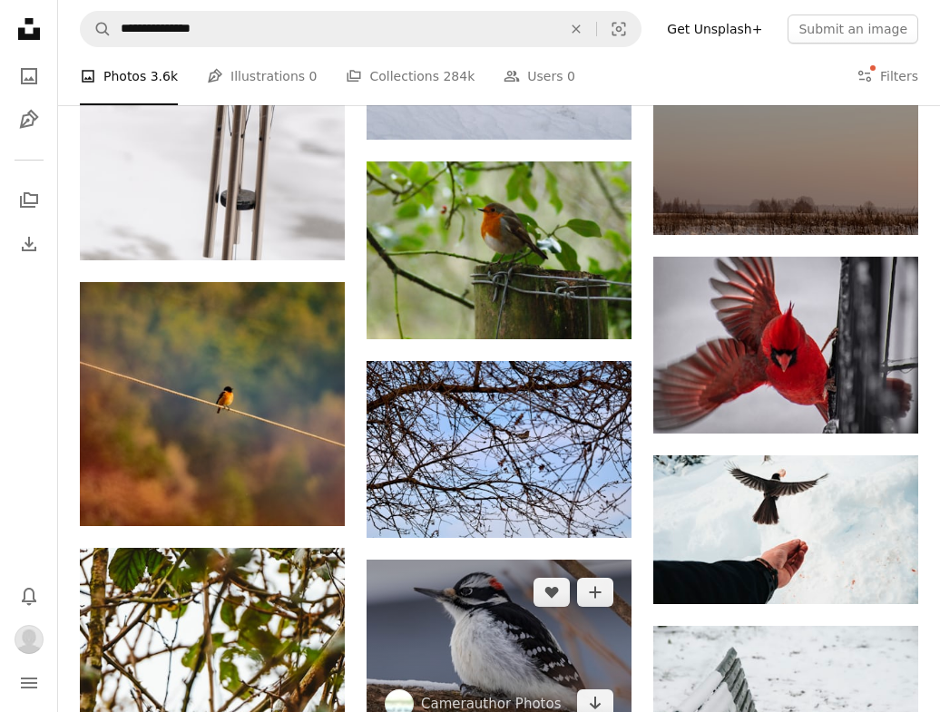
click at [483, 560] on img at bounding box center [498, 648] width 265 height 177
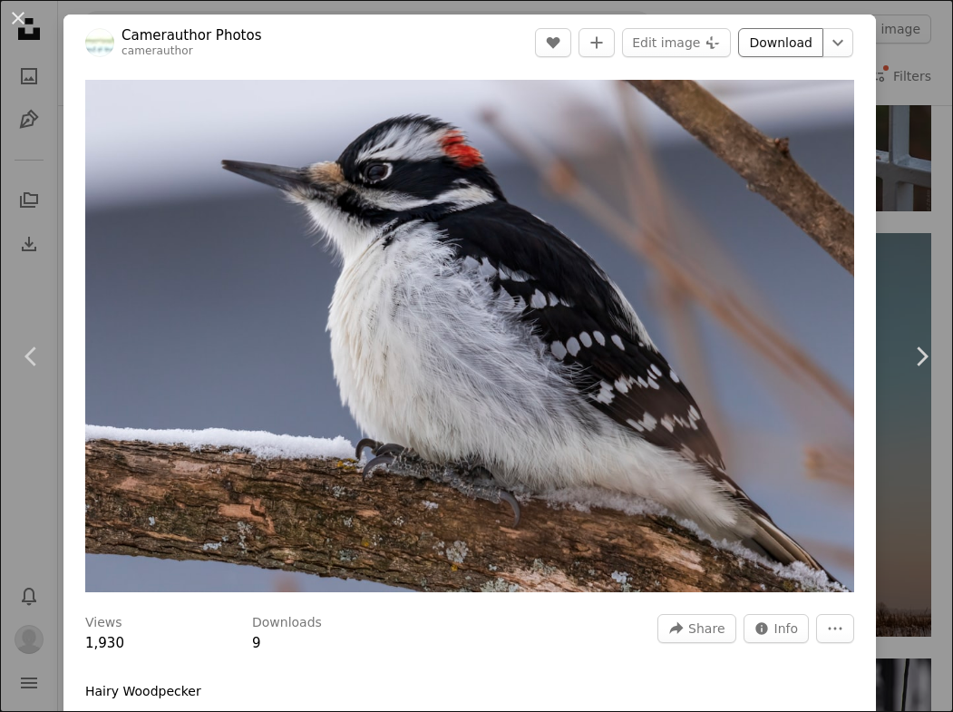
click at [772, 48] on link "Download" at bounding box center [780, 42] width 85 height 29
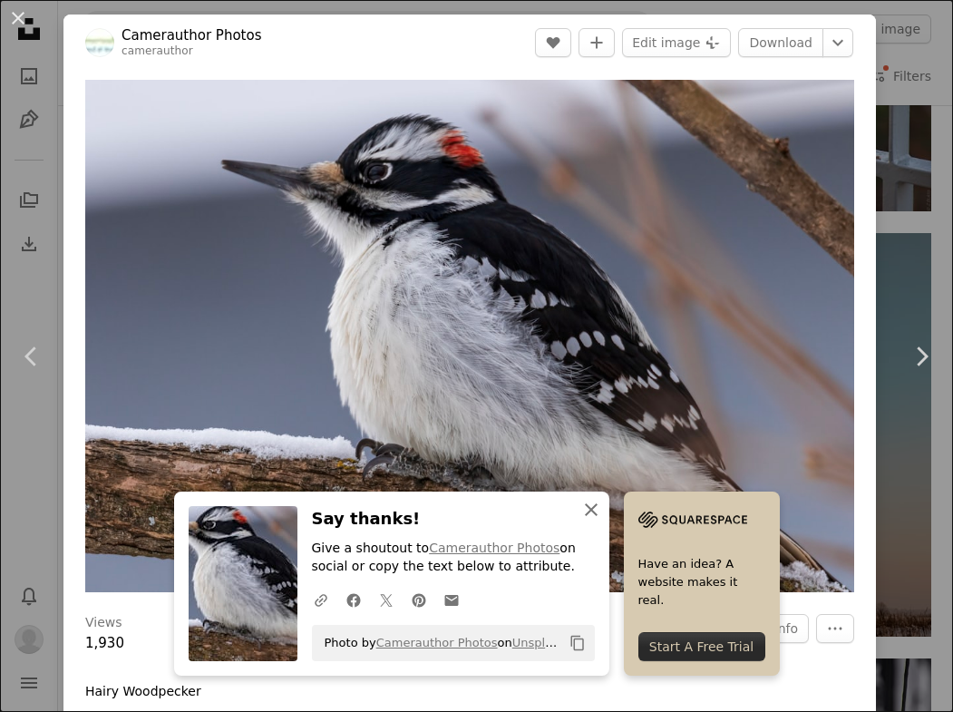
click at [597, 505] on button "An X shape Close" at bounding box center [591, 510] width 36 height 36
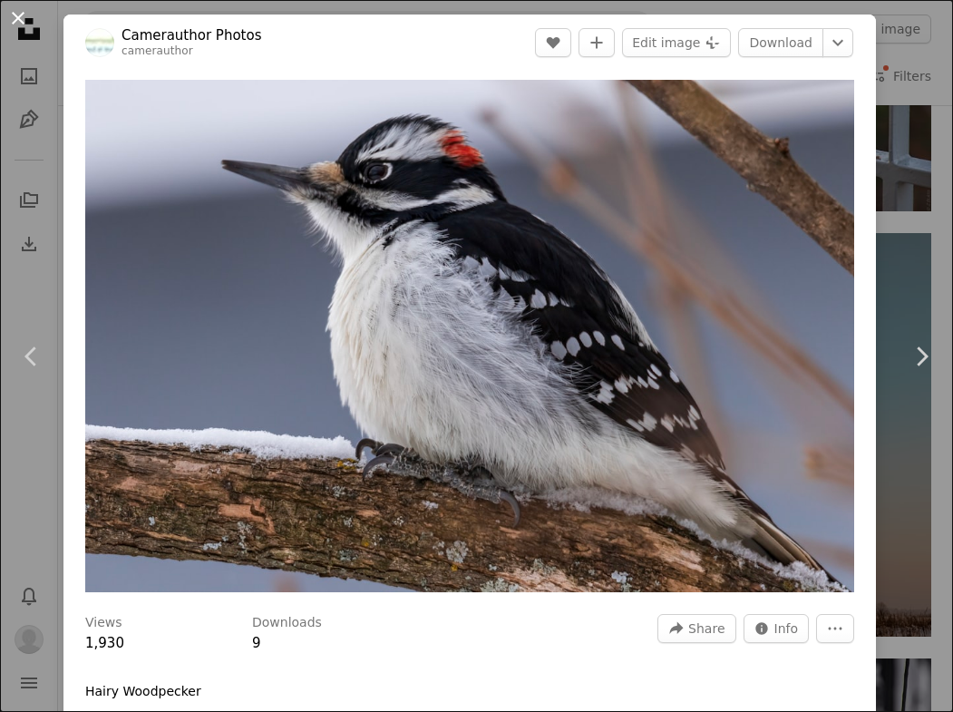
click at [8, 17] on button "An X shape" at bounding box center [18, 18] width 22 height 22
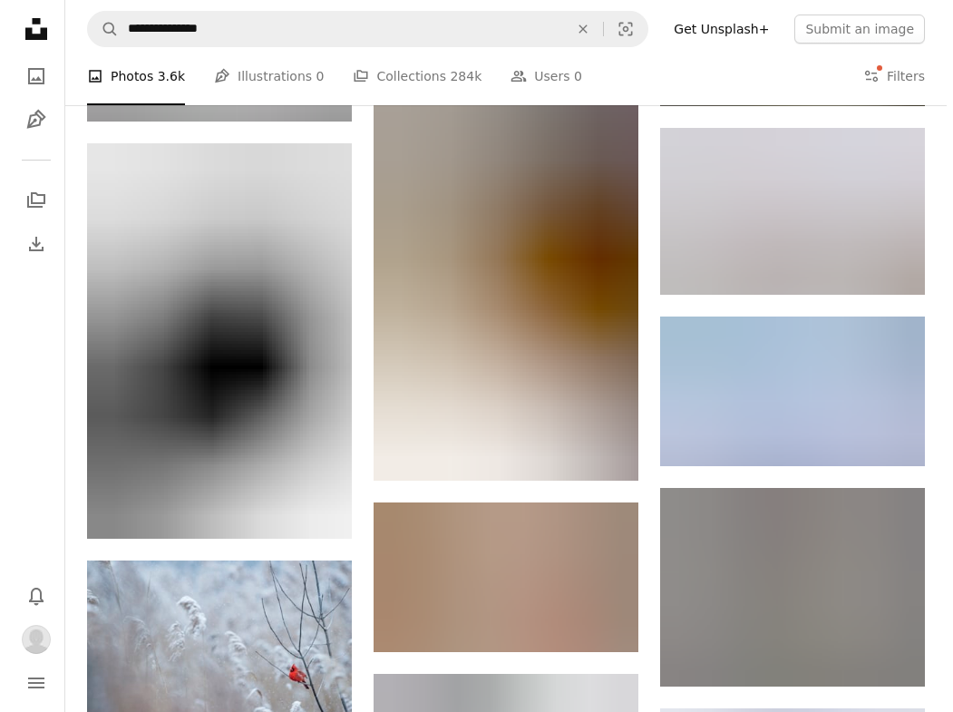
scroll to position [27209, 0]
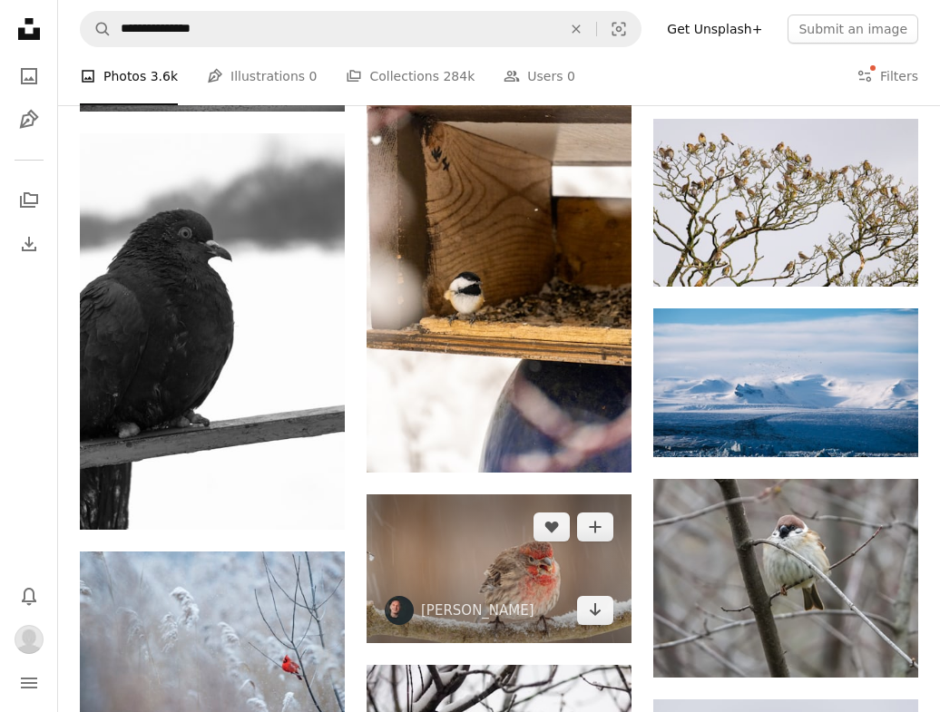
click at [544, 494] on img at bounding box center [498, 568] width 265 height 149
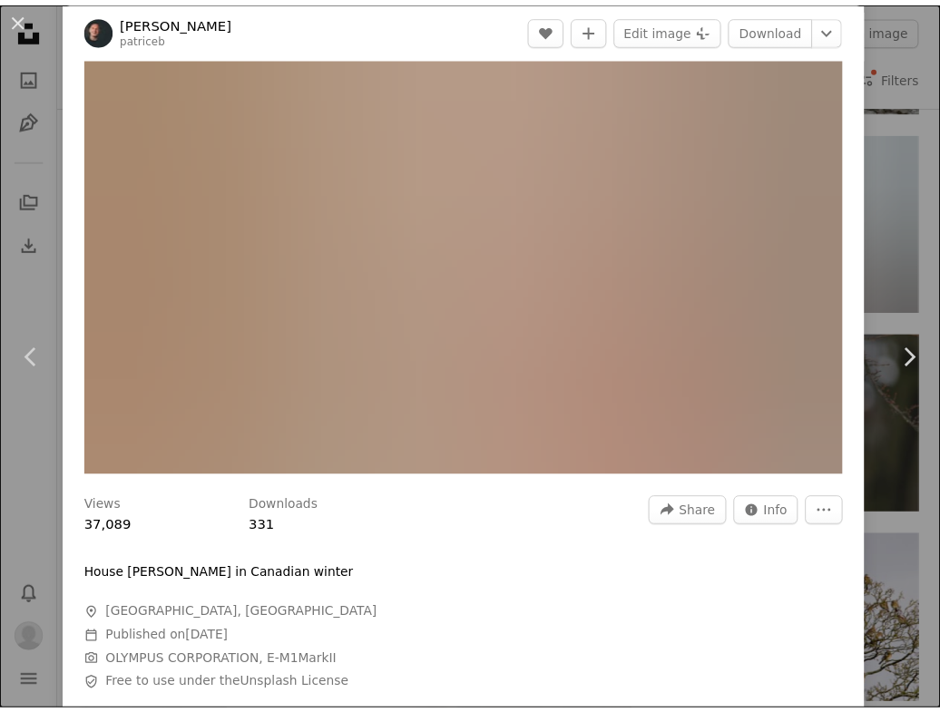
scroll to position [33, 0]
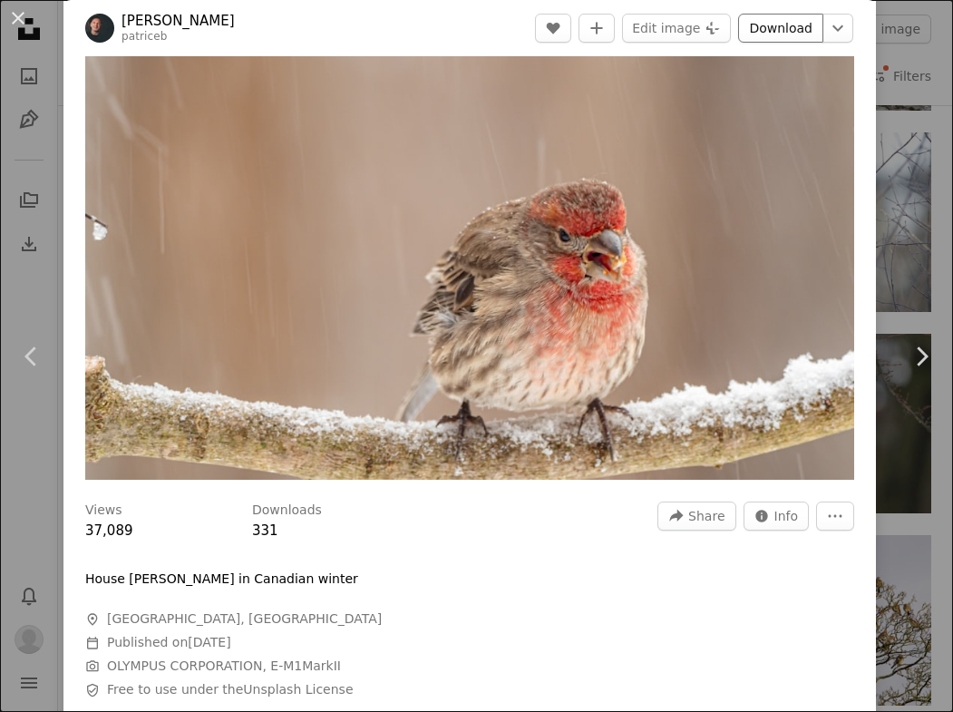
click at [763, 30] on link "Download" at bounding box center [780, 28] width 85 height 29
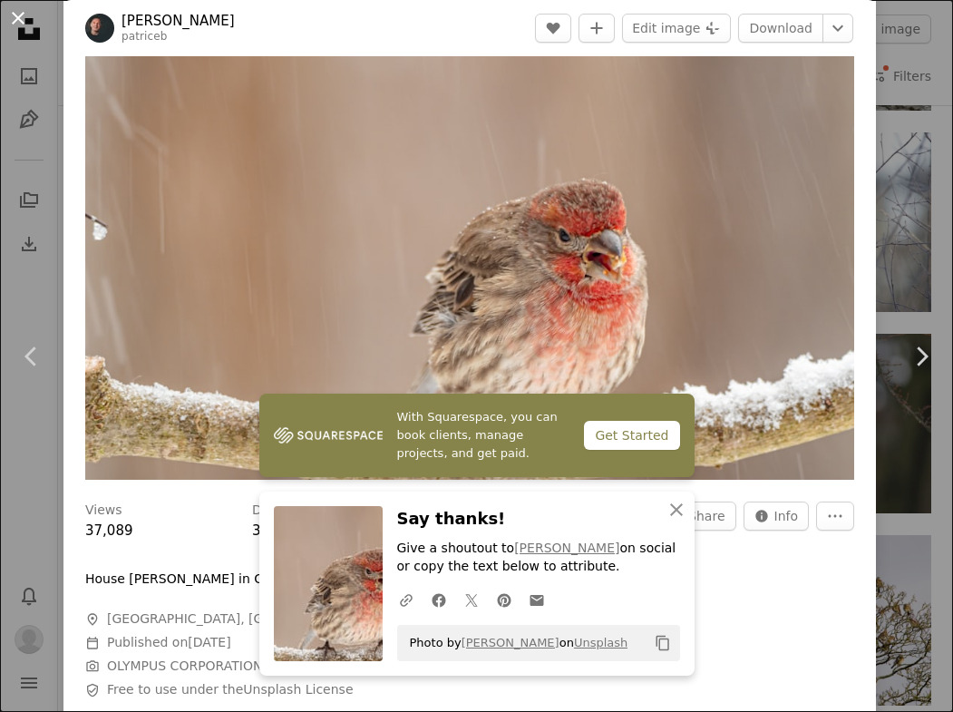
click at [22, 10] on button "An X shape" at bounding box center [18, 18] width 22 height 22
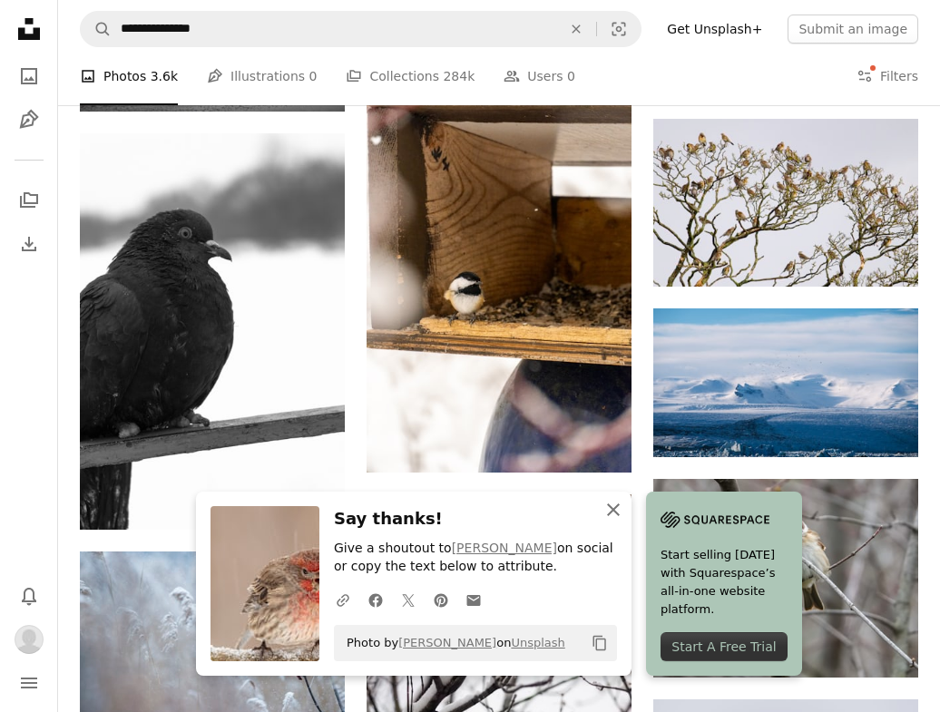
click at [612, 501] on icon "An X shape" at bounding box center [613, 510] width 22 height 22
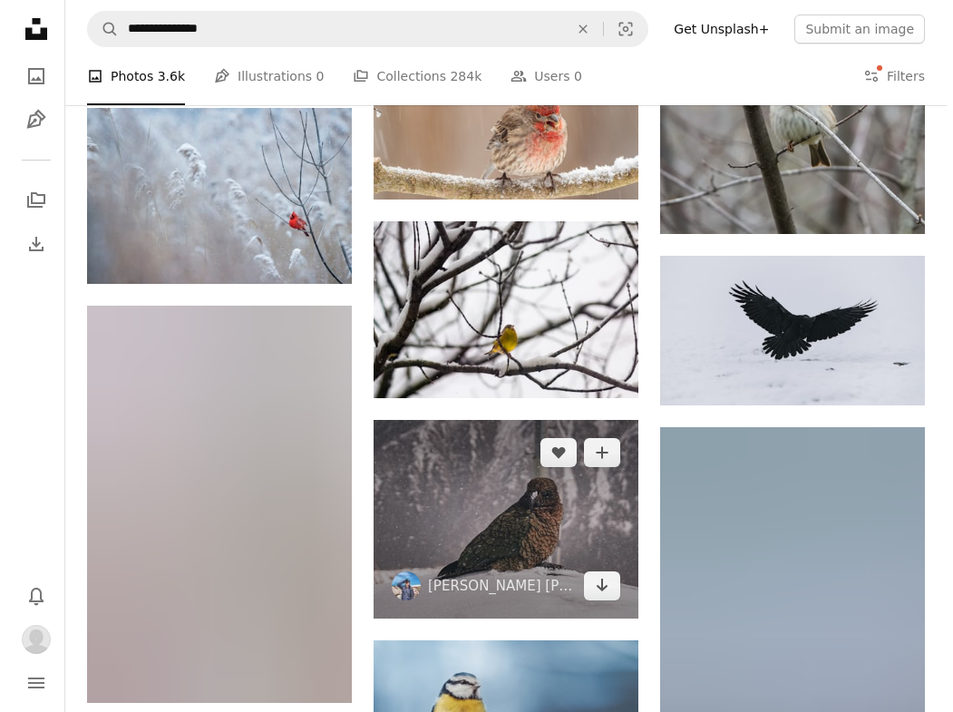
scroll to position [27715, 0]
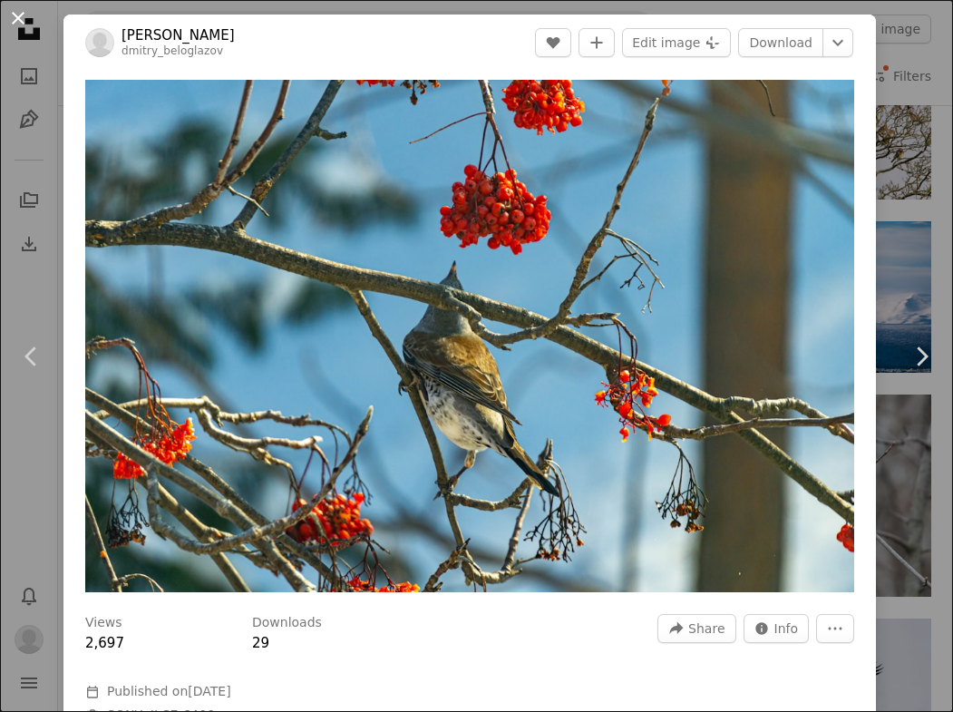
click at [19, 11] on button "An X shape" at bounding box center [18, 18] width 22 height 22
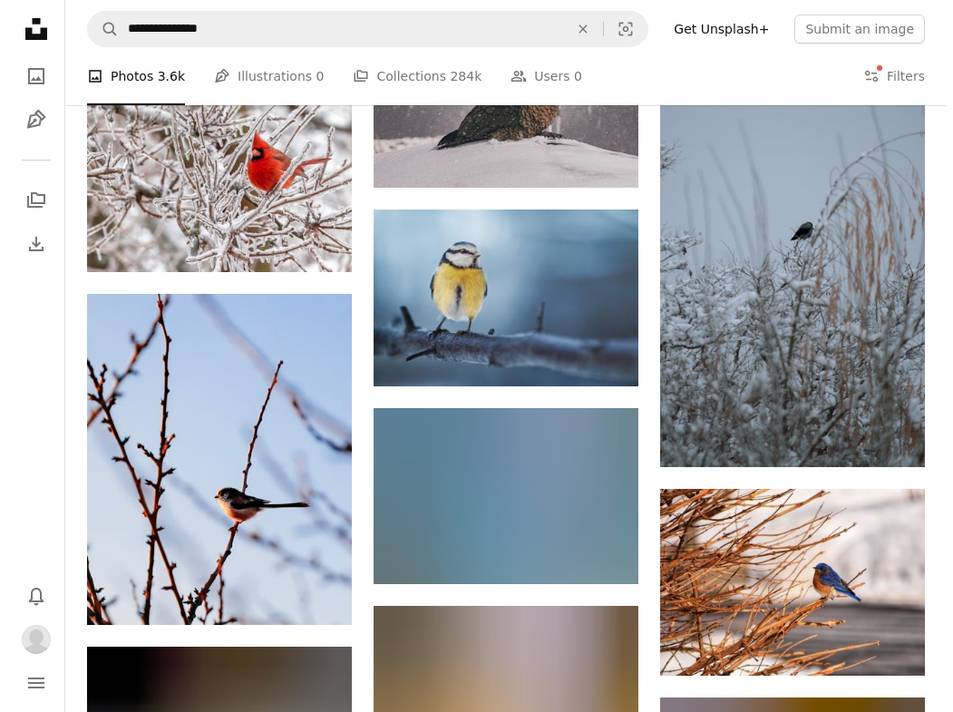
scroll to position [28093, 0]
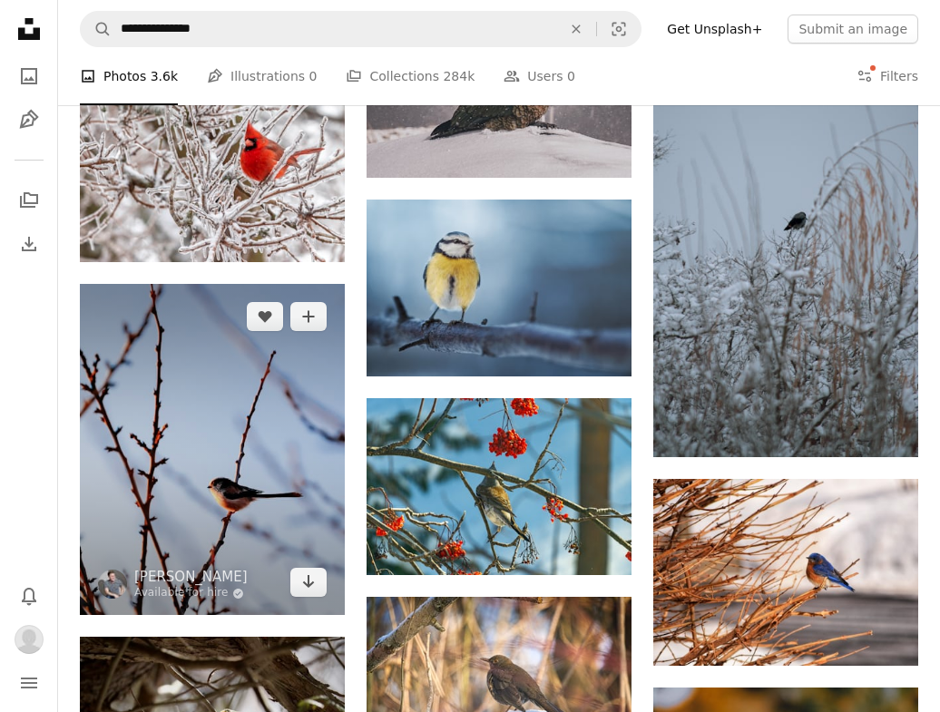
click at [256, 356] on img at bounding box center [212, 449] width 265 height 331
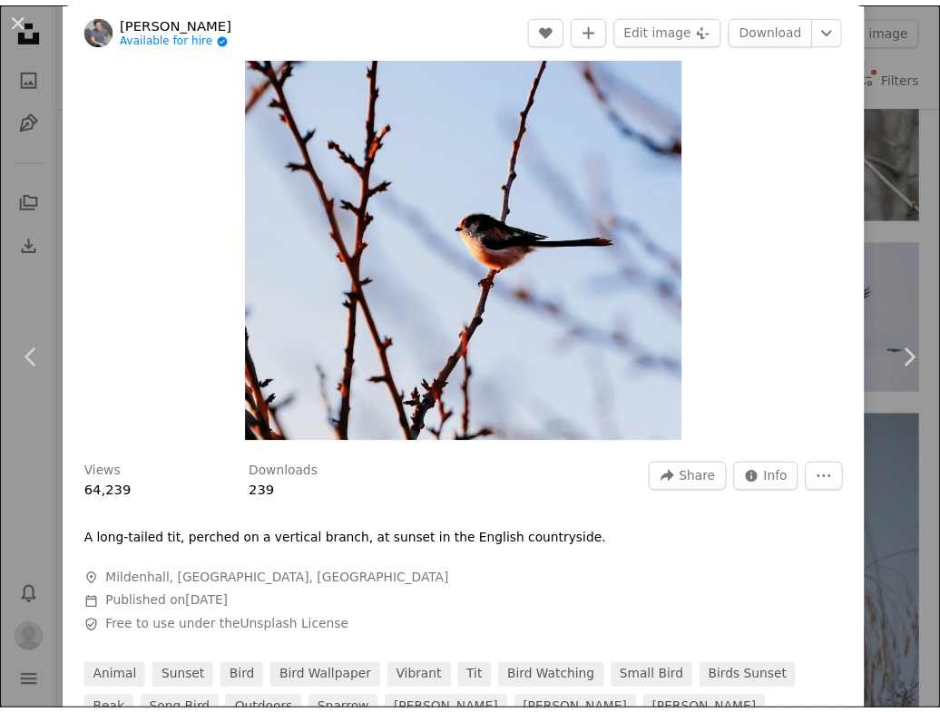
scroll to position [182, 0]
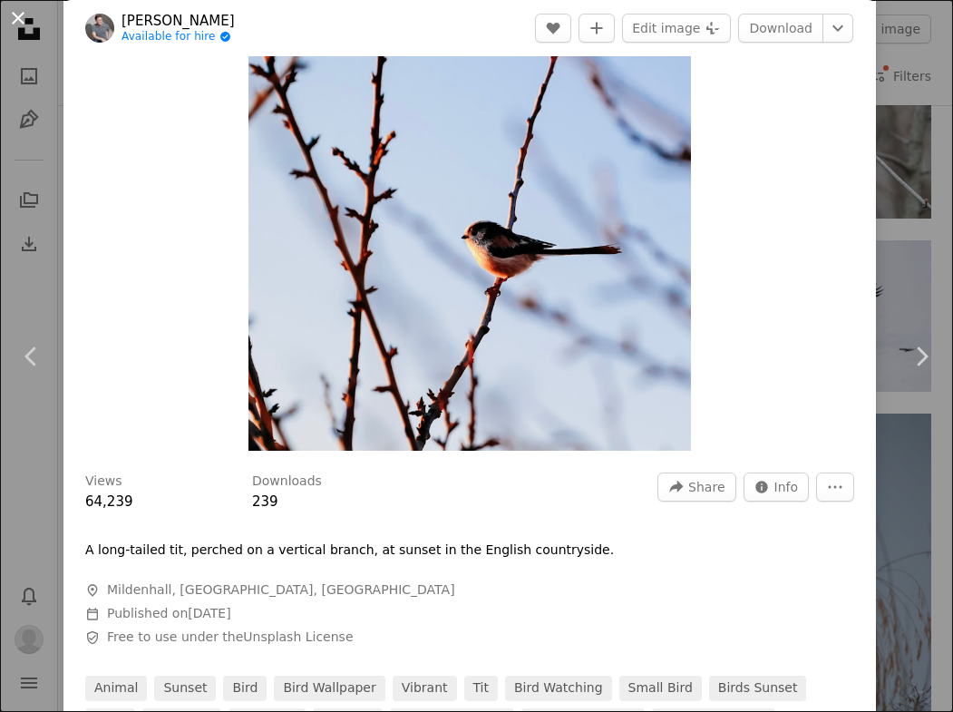
click at [18, 17] on button "An X shape" at bounding box center [18, 18] width 22 height 22
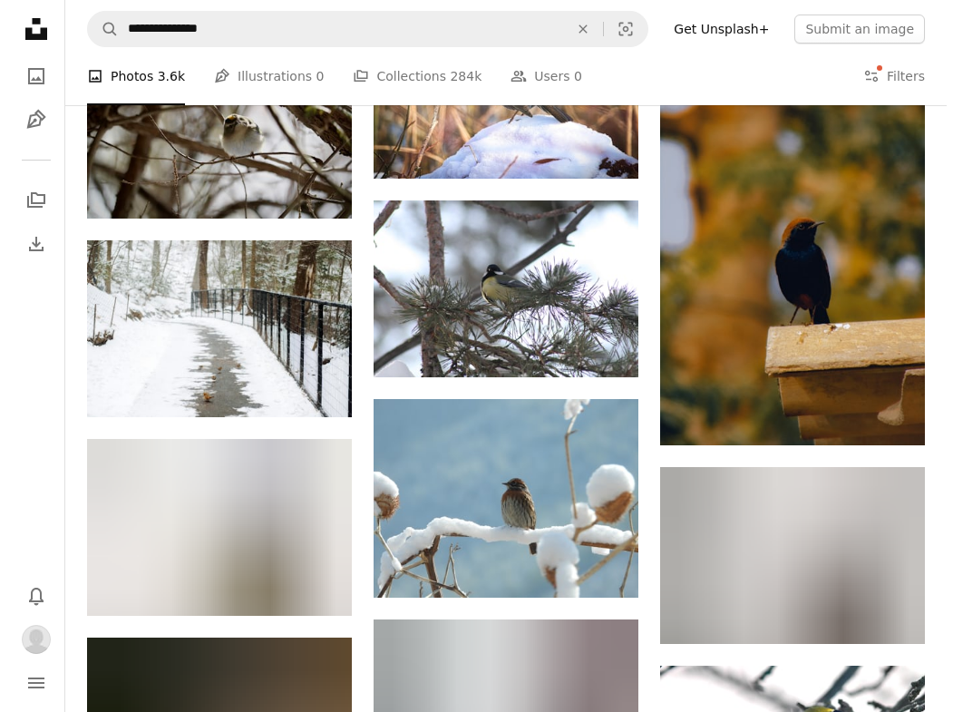
scroll to position [28689, 0]
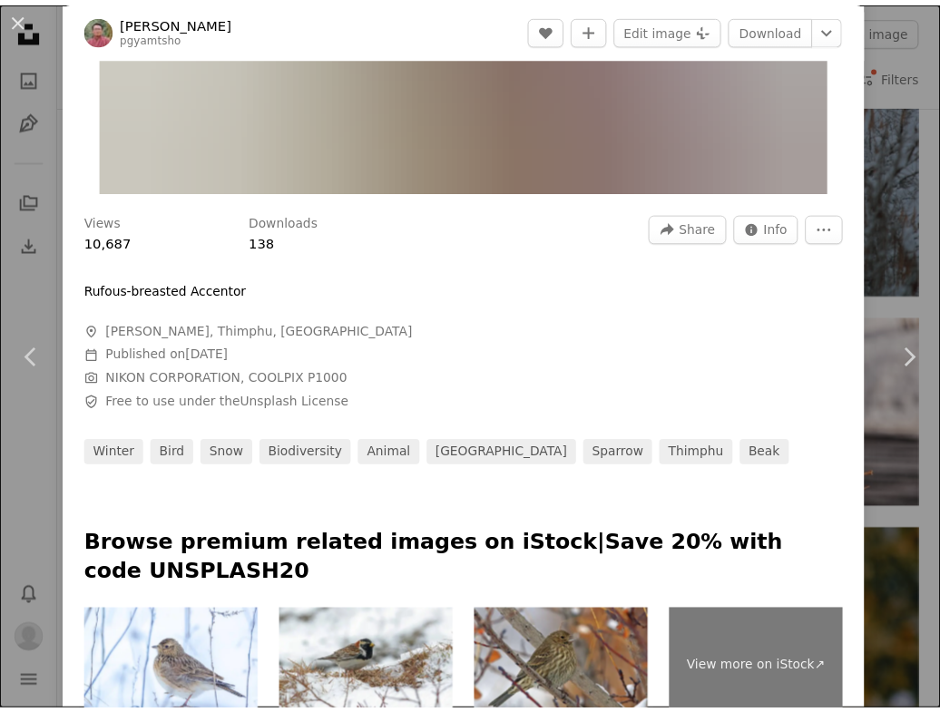
scroll to position [437, 0]
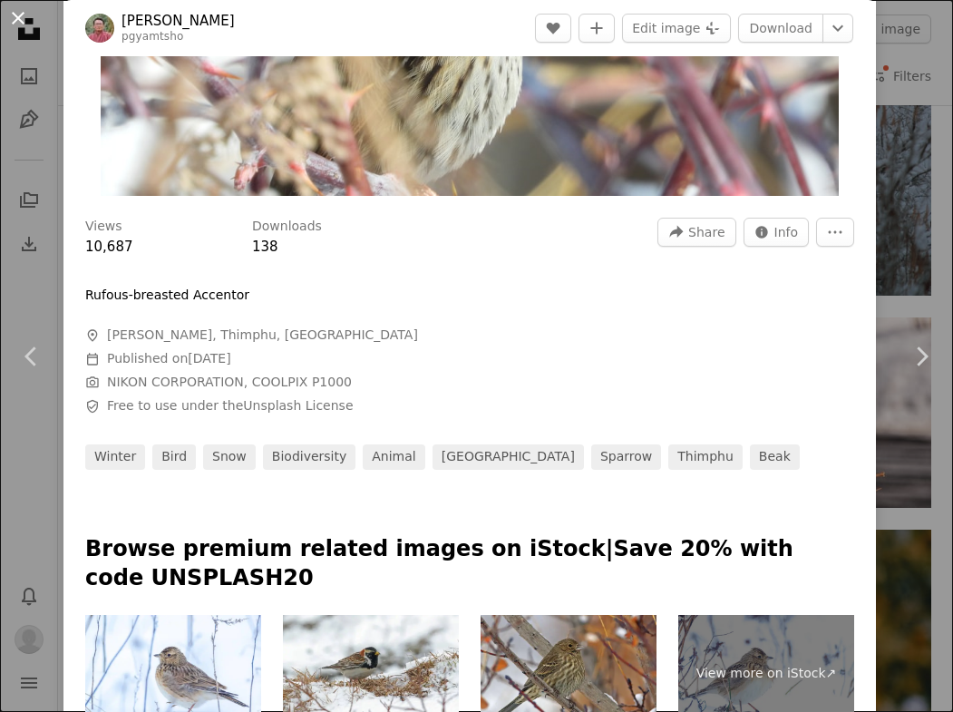
click at [15, 21] on button "An X shape" at bounding box center [18, 18] width 22 height 22
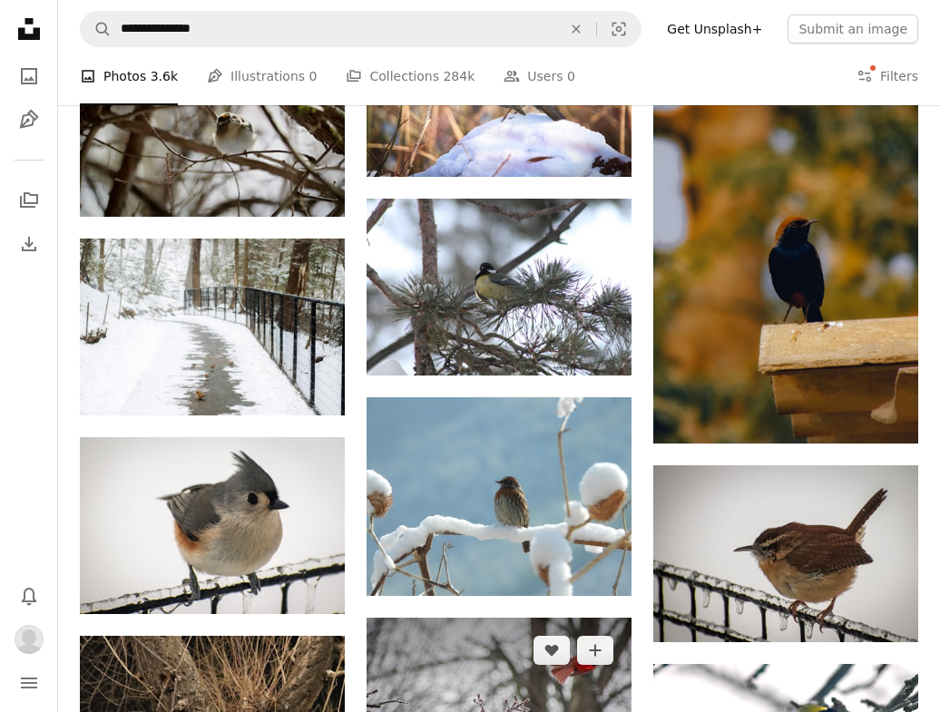
click at [542, 618] on img at bounding box center [498, 706] width 265 height 177
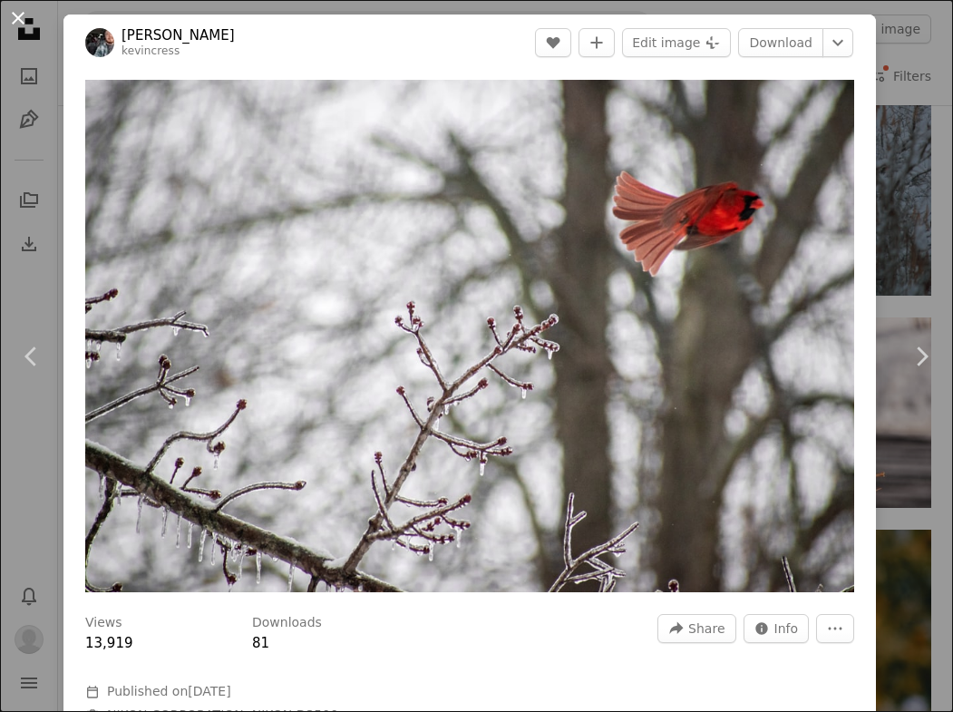
click at [19, 20] on button "An X shape" at bounding box center [18, 18] width 22 height 22
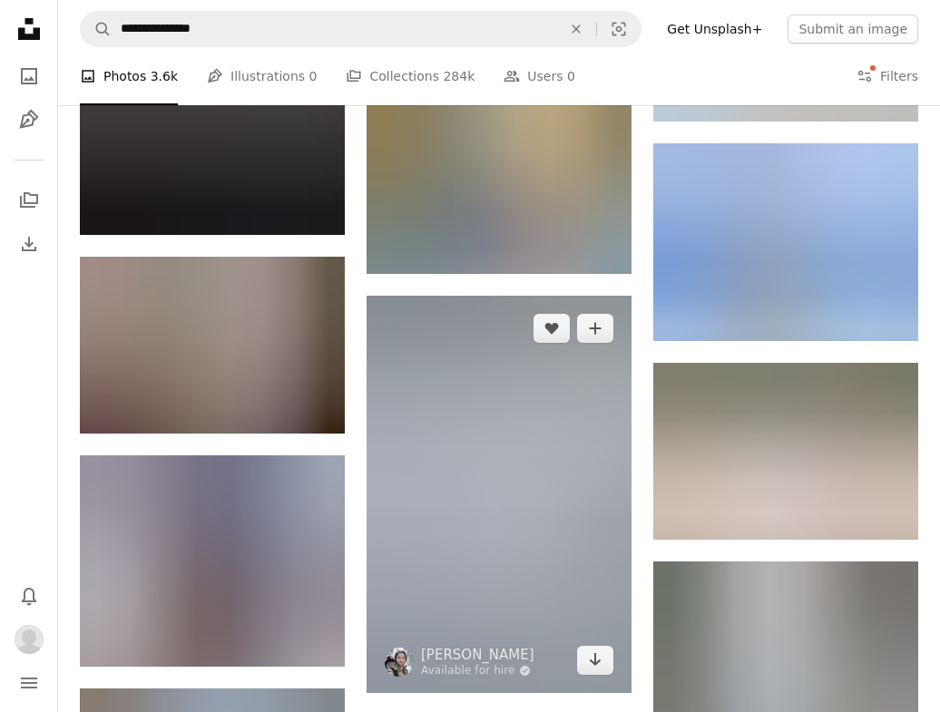
scroll to position [30384, 0]
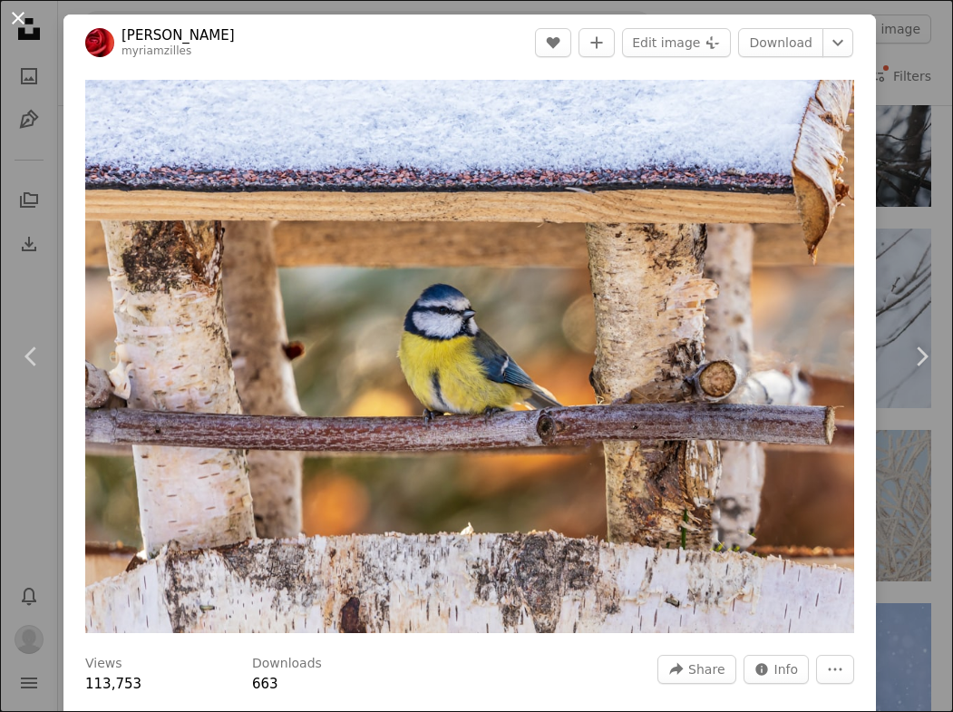
click at [22, 17] on button "An X shape" at bounding box center [18, 18] width 22 height 22
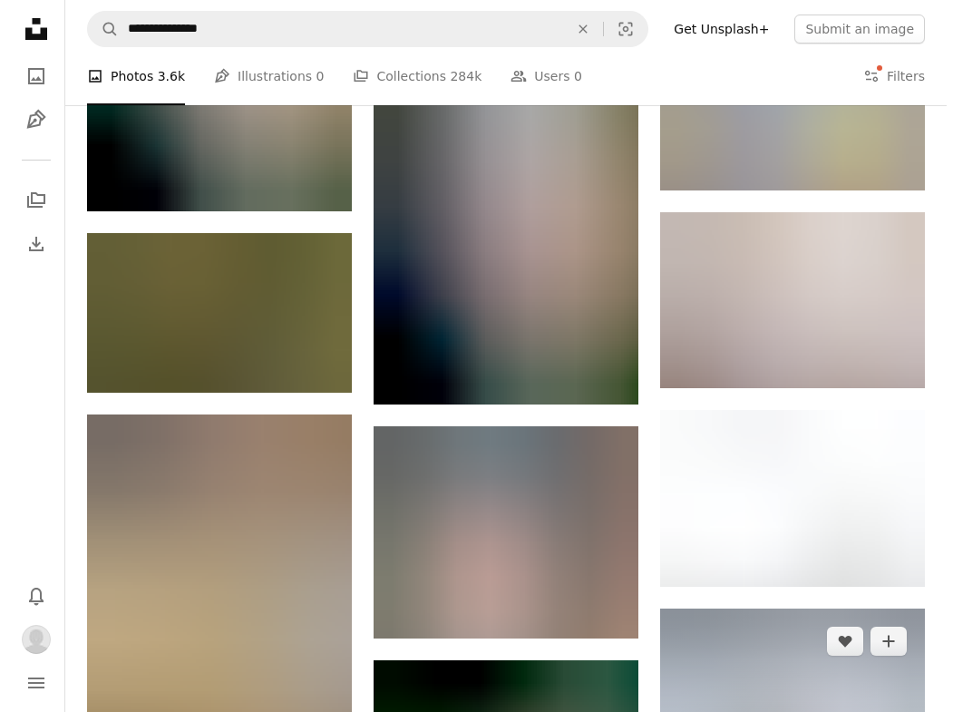
scroll to position [38117, 0]
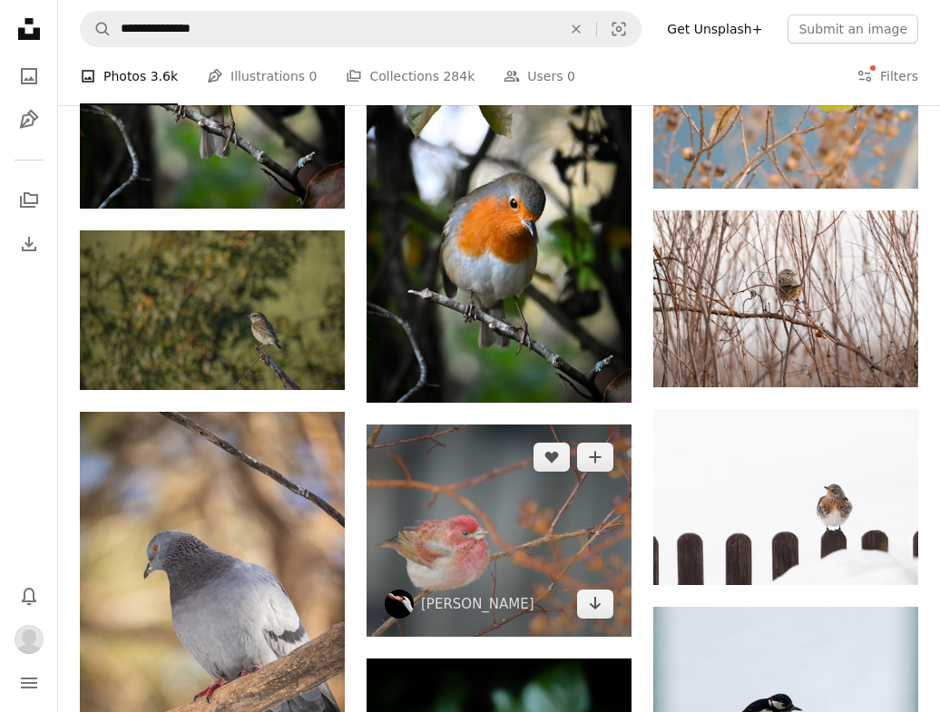
click at [509, 424] on img at bounding box center [498, 530] width 265 height 212
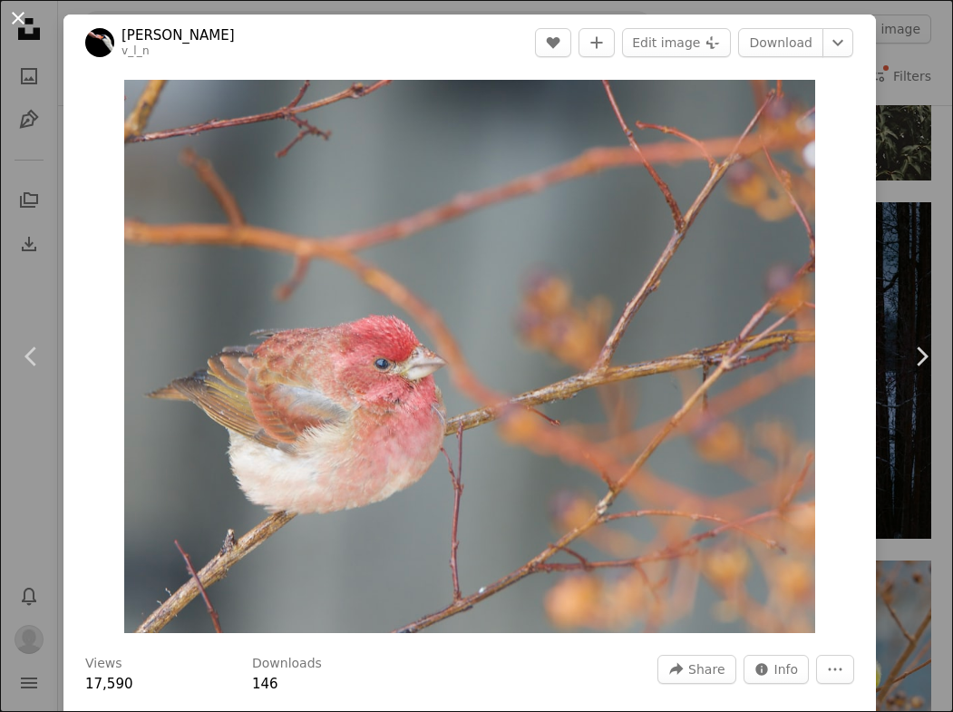
click at [10, 13] on button "An X shape" at bounding box center [18, 18] width 22 height 22
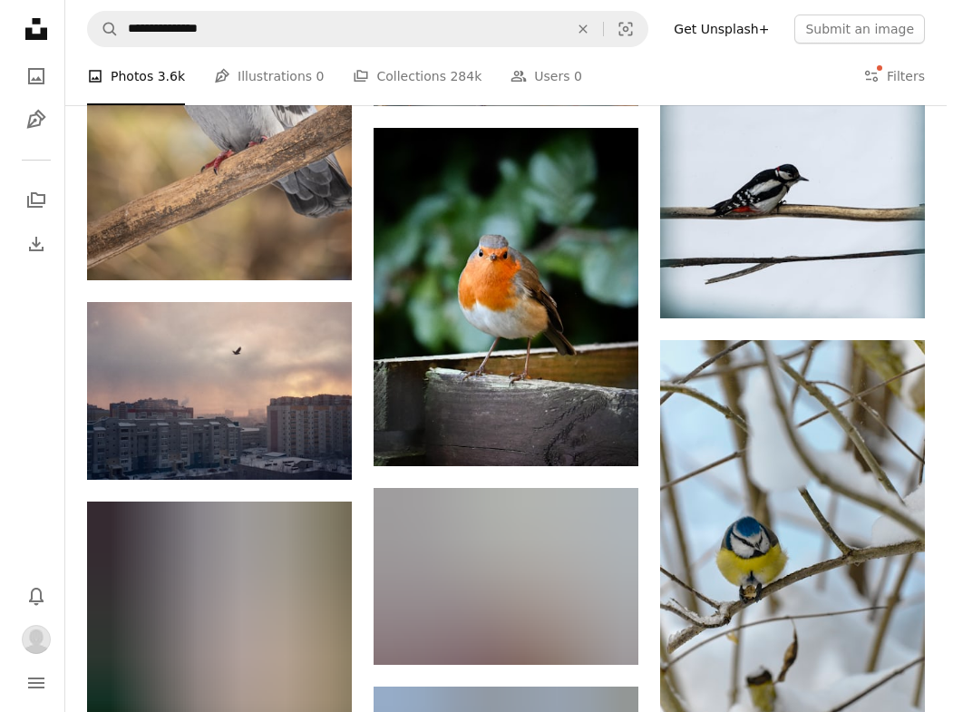
scroll to position [38641, 0]
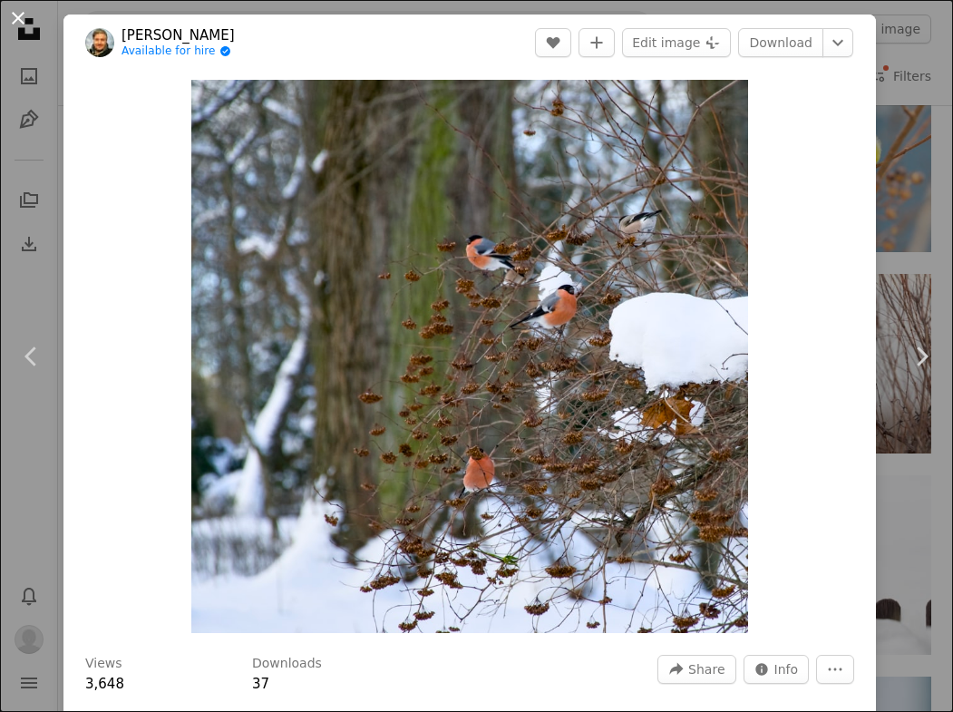
click at [8, 22] on button "An X shape" at bounding box center [18, 18] width 22 height 22
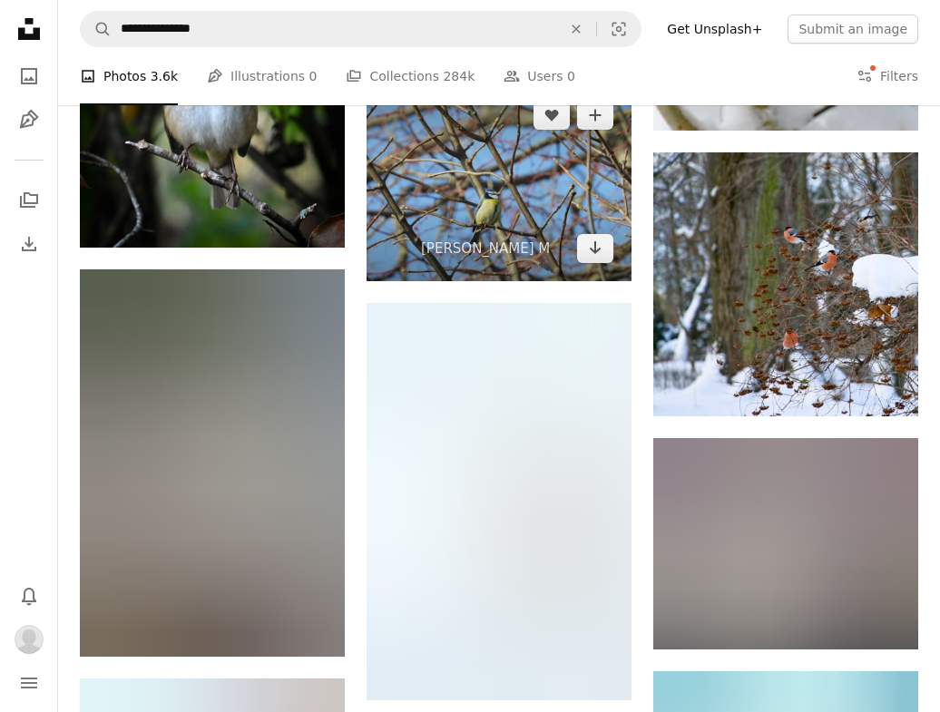
scroll to position [39251, 0]
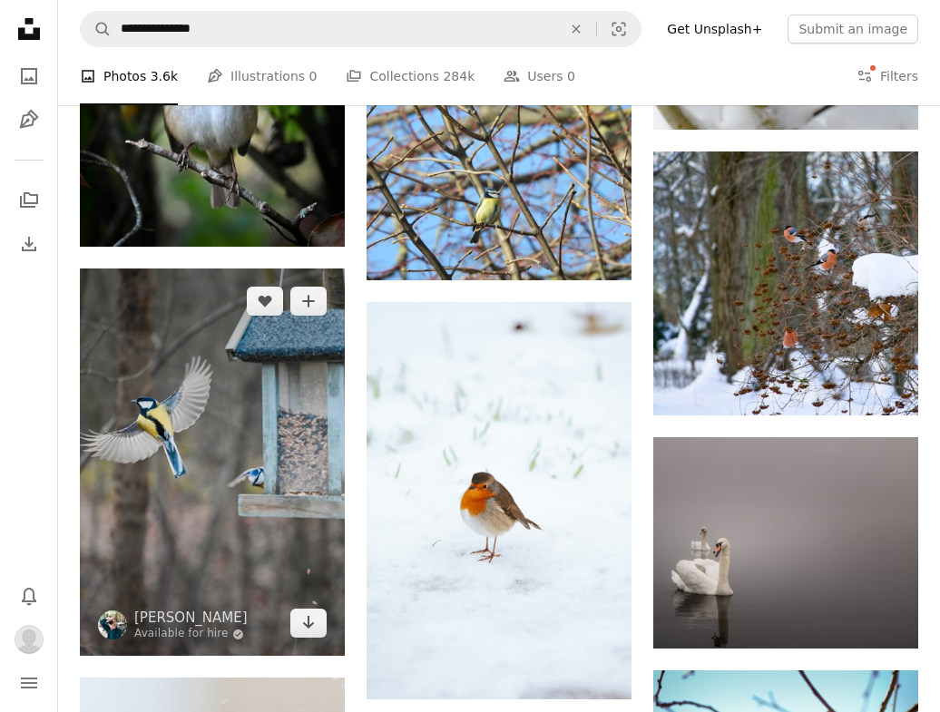
click at [238, 321] on img at bounding box center [212, 461] width 265 height 387
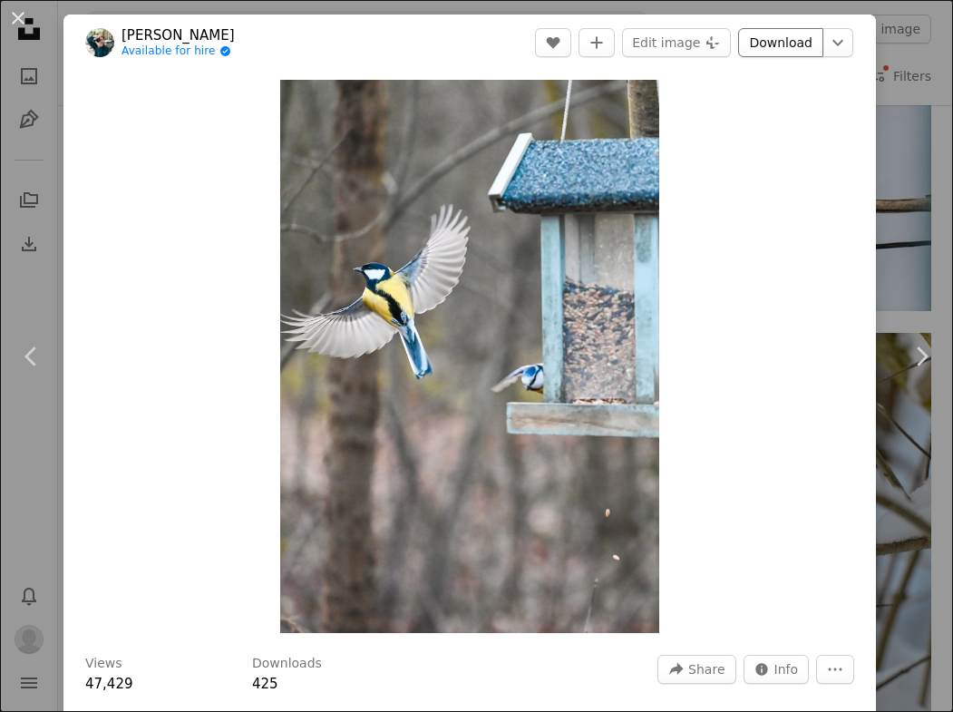
click at [787, 34] on link "Download" at bounding box center [780, 42] width 85 height 29
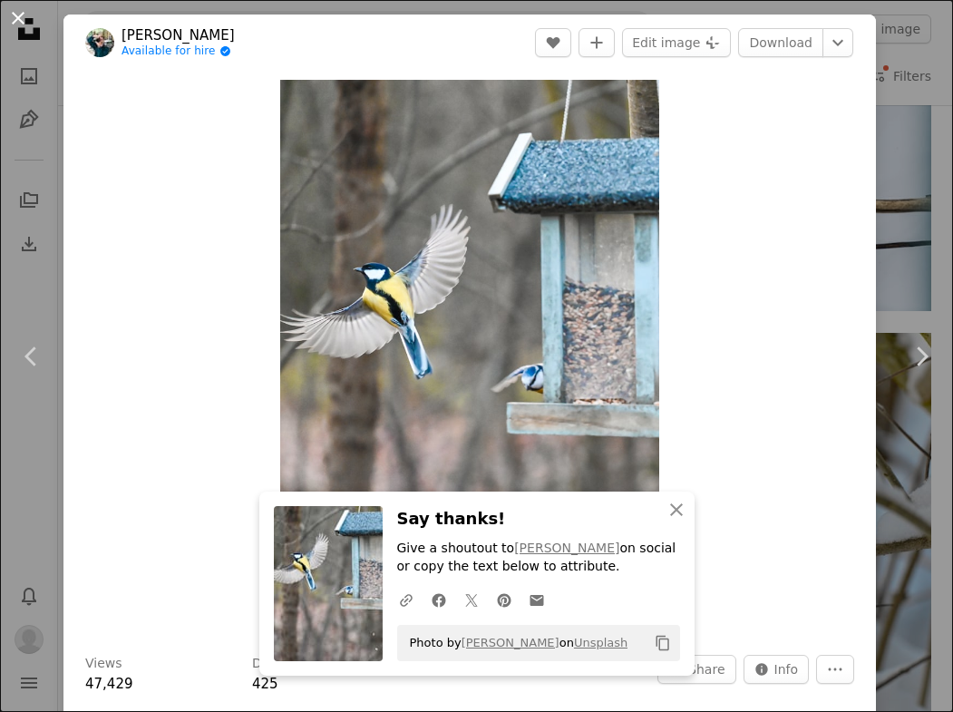
click at [12, 28] on button "An X shape" at bounding box center [18, 18] width 22 height 22
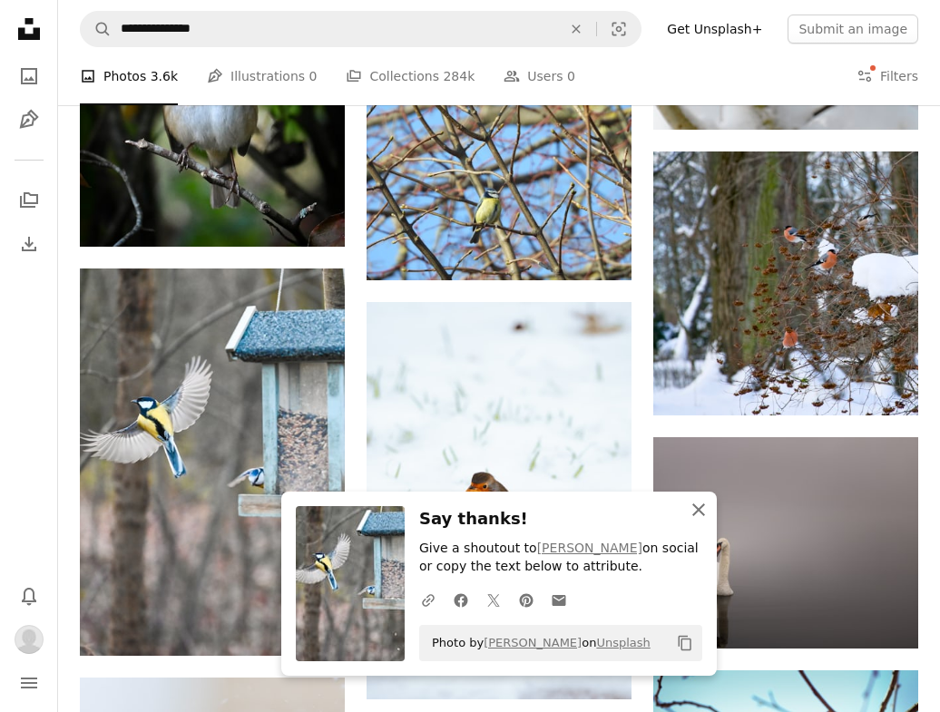
click at [706, 511] on icon "An X shape" at bounding box center [698, 510] width 22 height 22
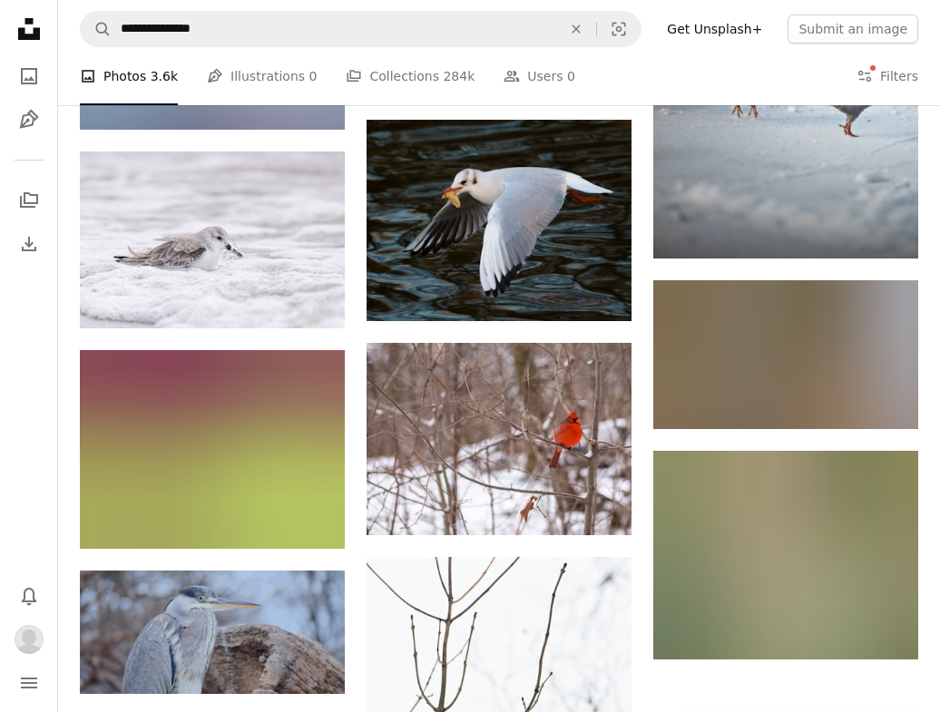
scroll to position [40815, 0]
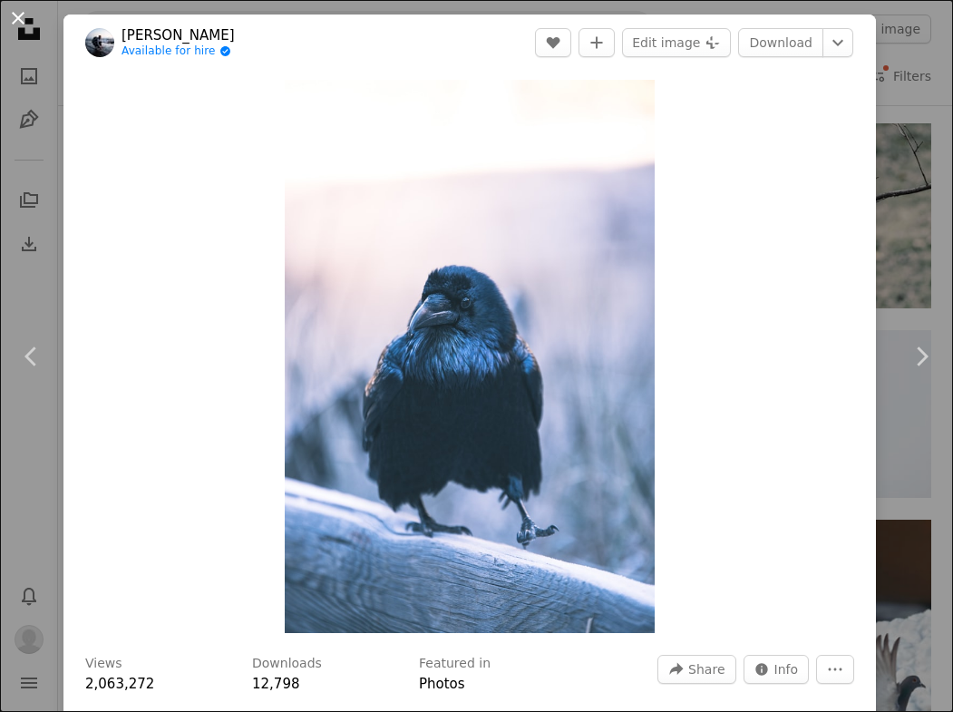
click at [22, 15] on button "An X shape" at bounding box center [18, 18] width 22 height 22
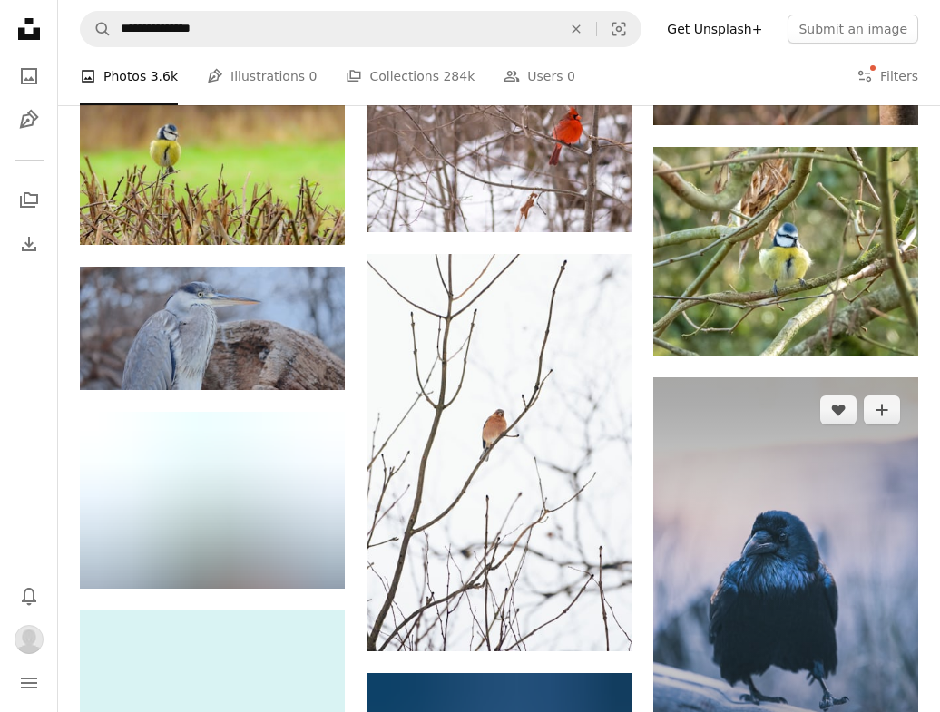
scroll to position [41125, 0]
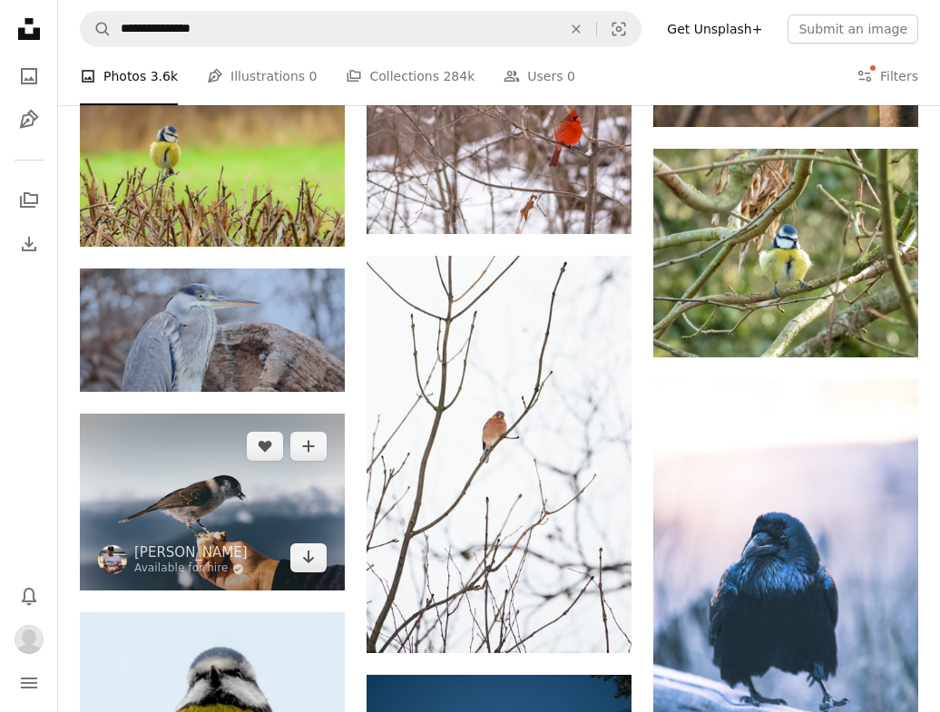
click at [201, 414] on img at bounding box center [212, 502] width 265 height 177
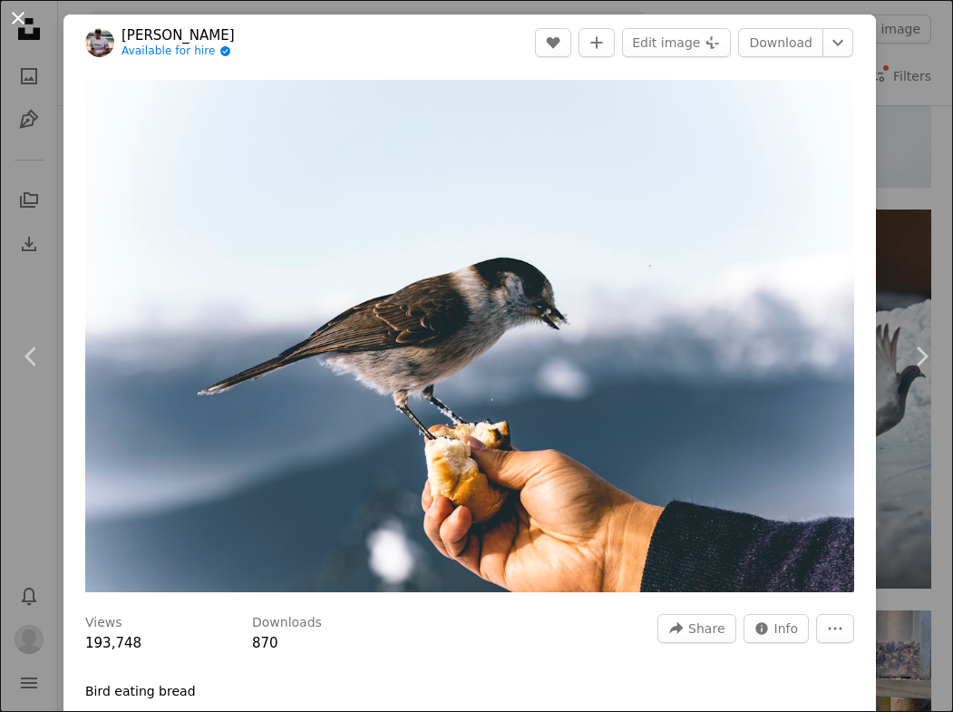
click at [23, 17] on button "An X shape" at bounding box center [18, 18] width 22 height 22
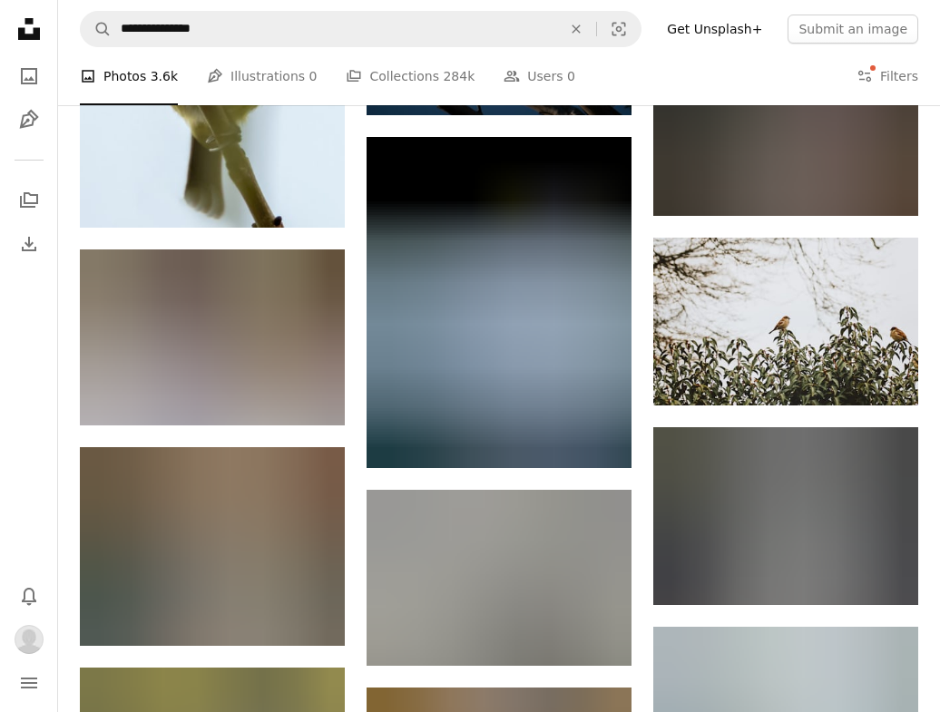
scroll to position [41890, 0]
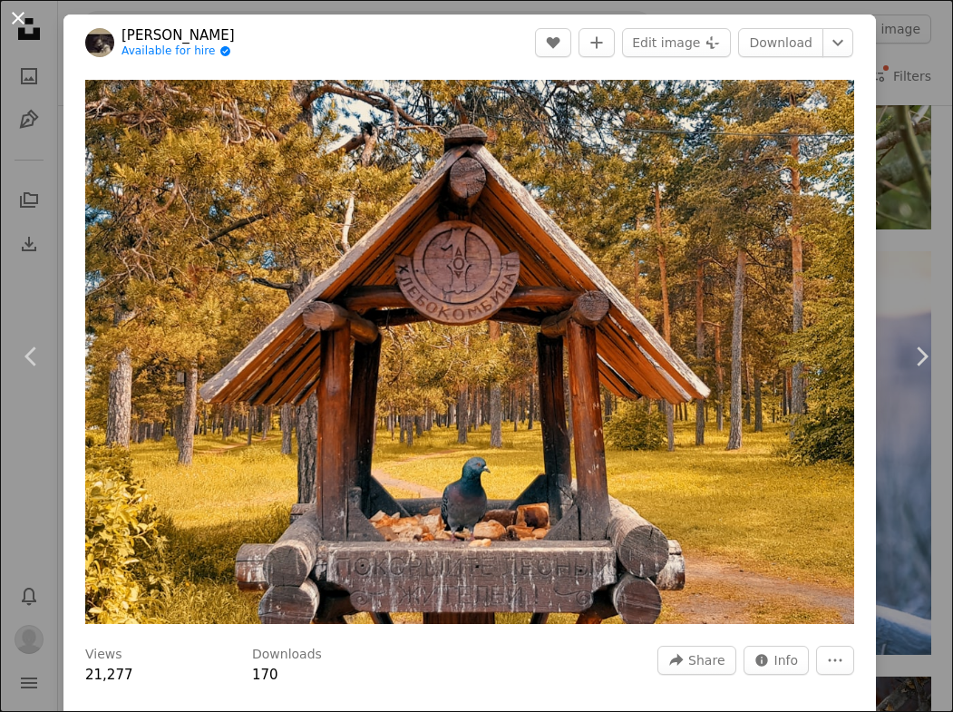
click at [14, 28] on button "An X shape" at bounding box center [18, 18] width 22 height 22
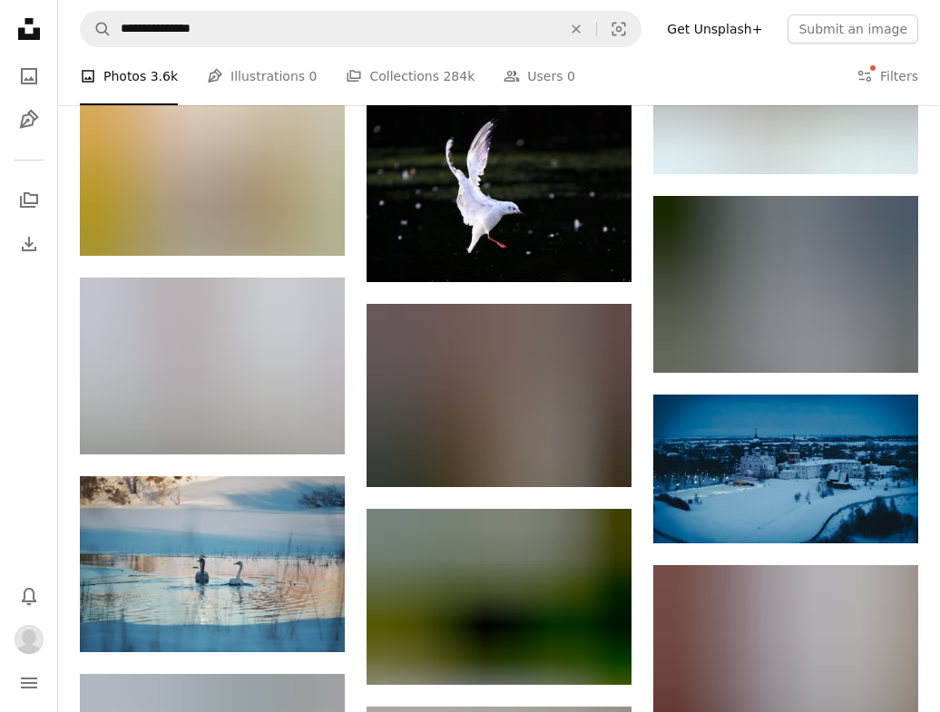
scroll to position [42870, 0]
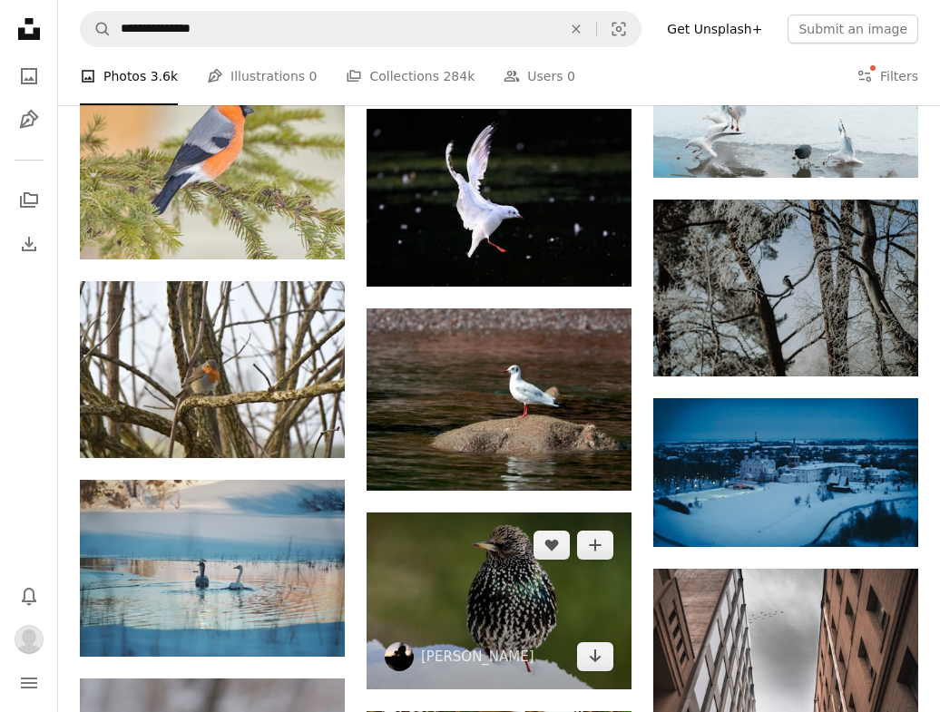
click at [504, 512] on img at bounding box center [498, 600] width 265 height 177
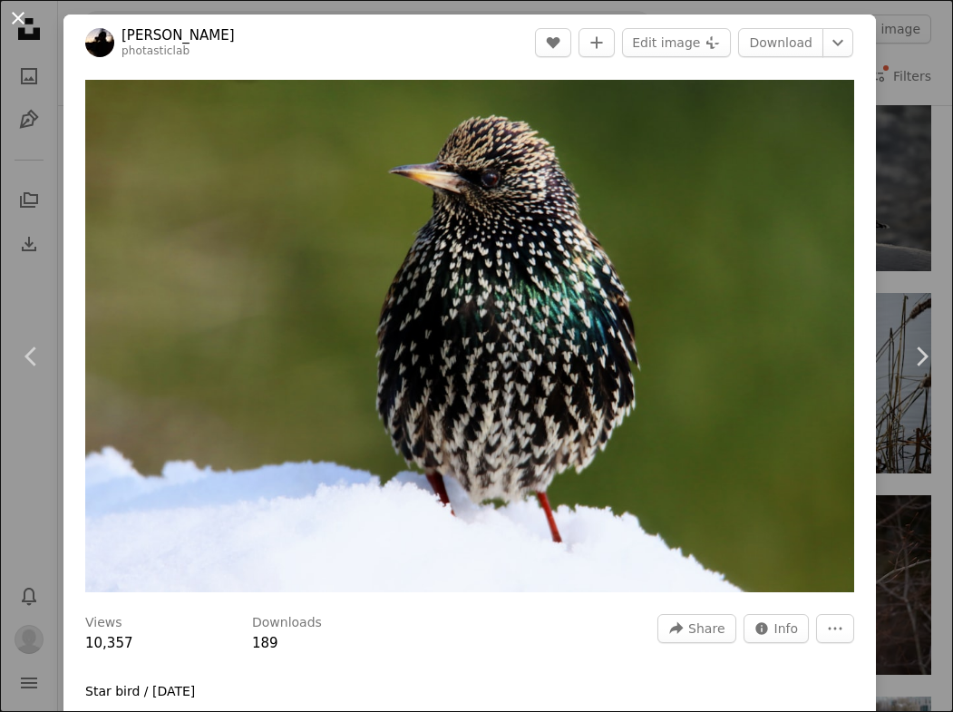
click at [12, 14] on button "An X shape" at bounding box center [18, 18] width 22 height 22
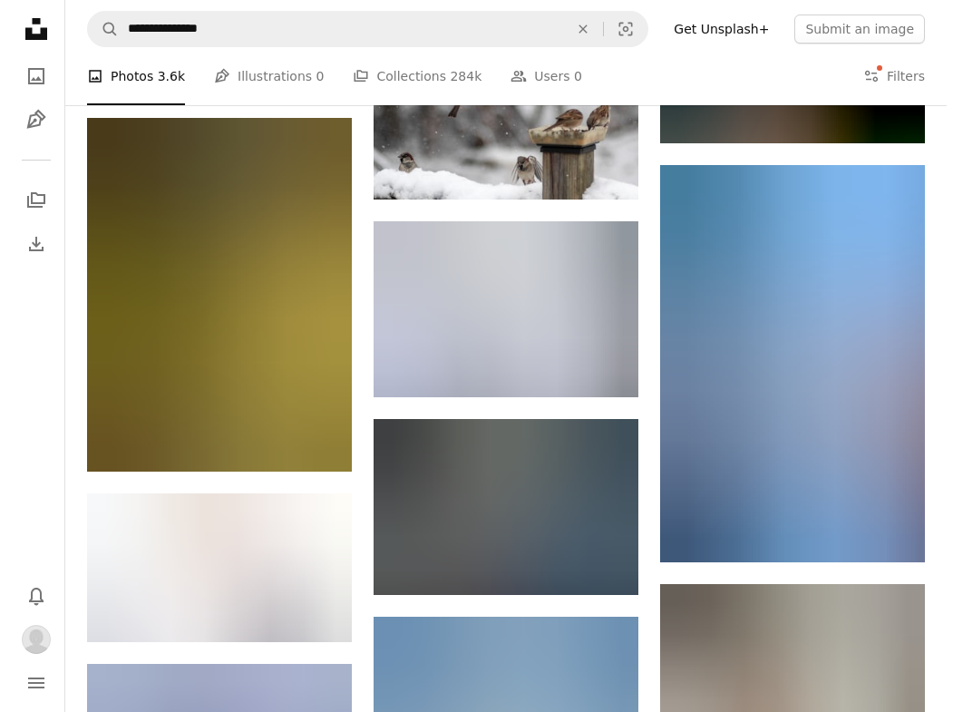
scroll to position [45253, 0]
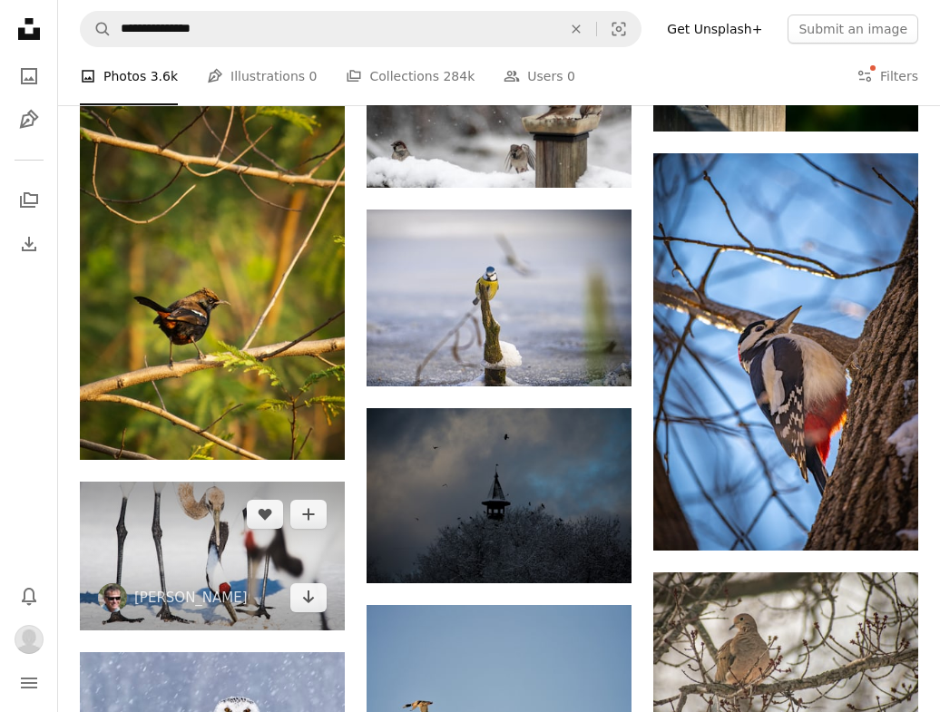
click at [189, 482] on img at bounding box center [212, 556] width 265 height 149
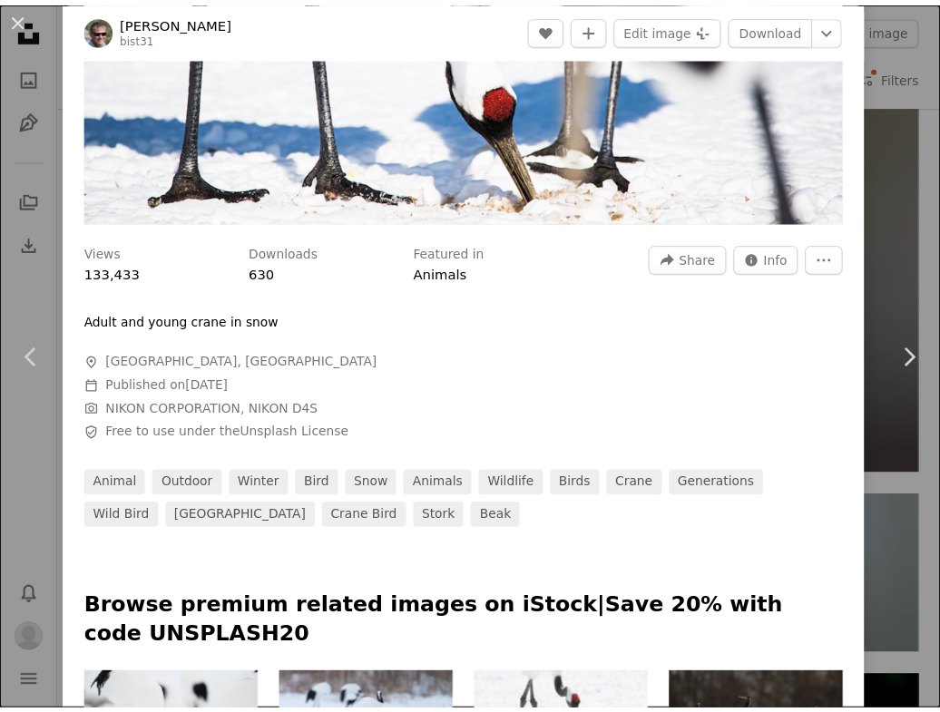
scroll to position [289, 0]
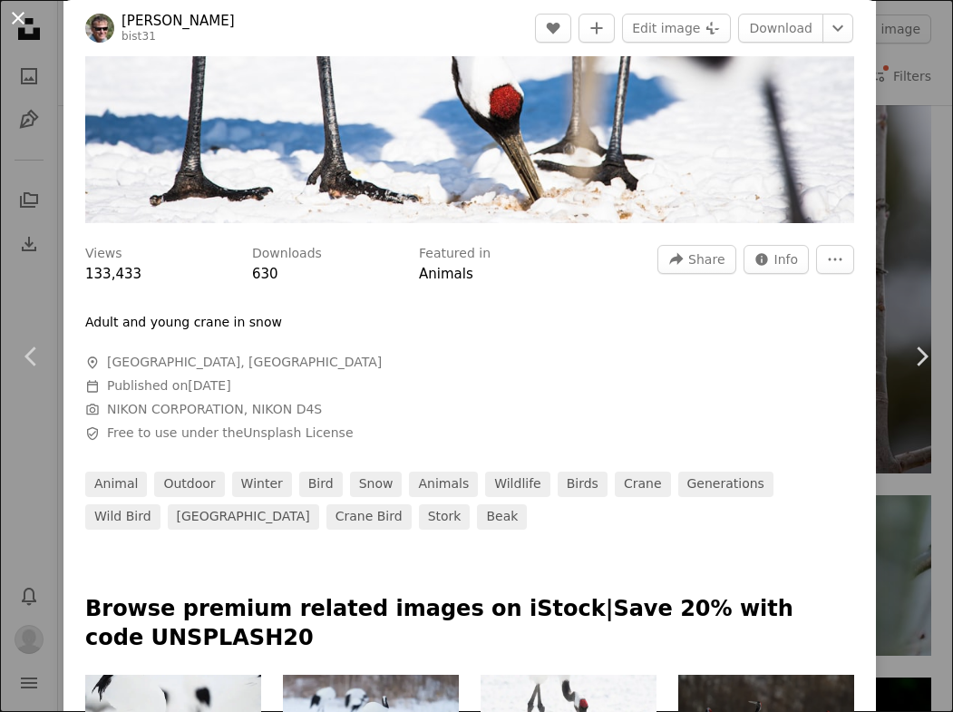
click at [7, 29] on button "An X shape" at bounding box center [18, 18] width 22 height 22
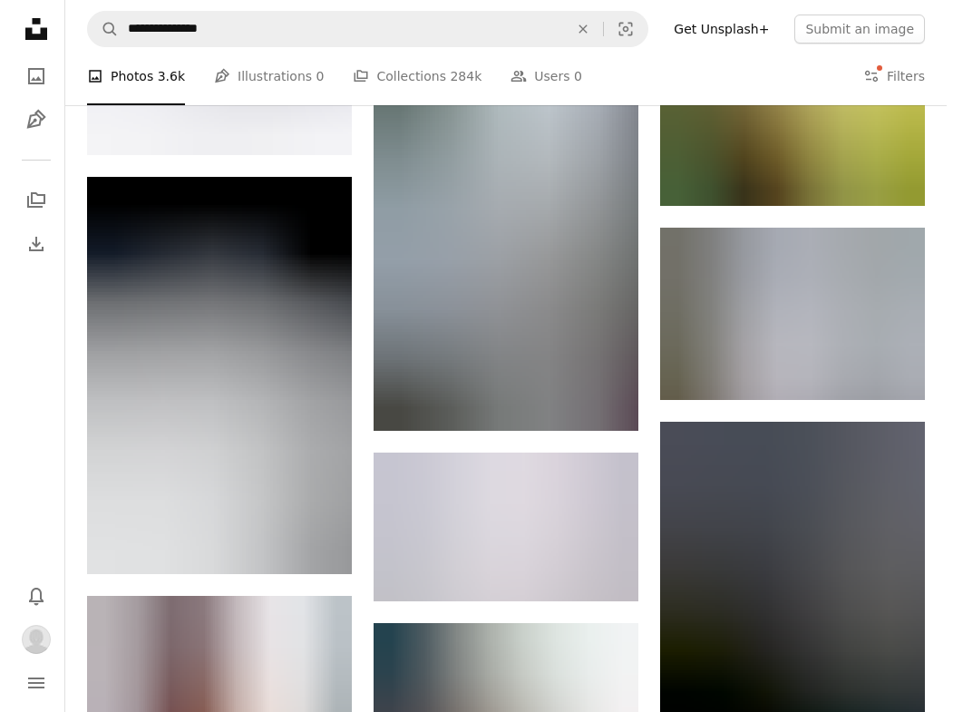
scroll to position [47818, 0]
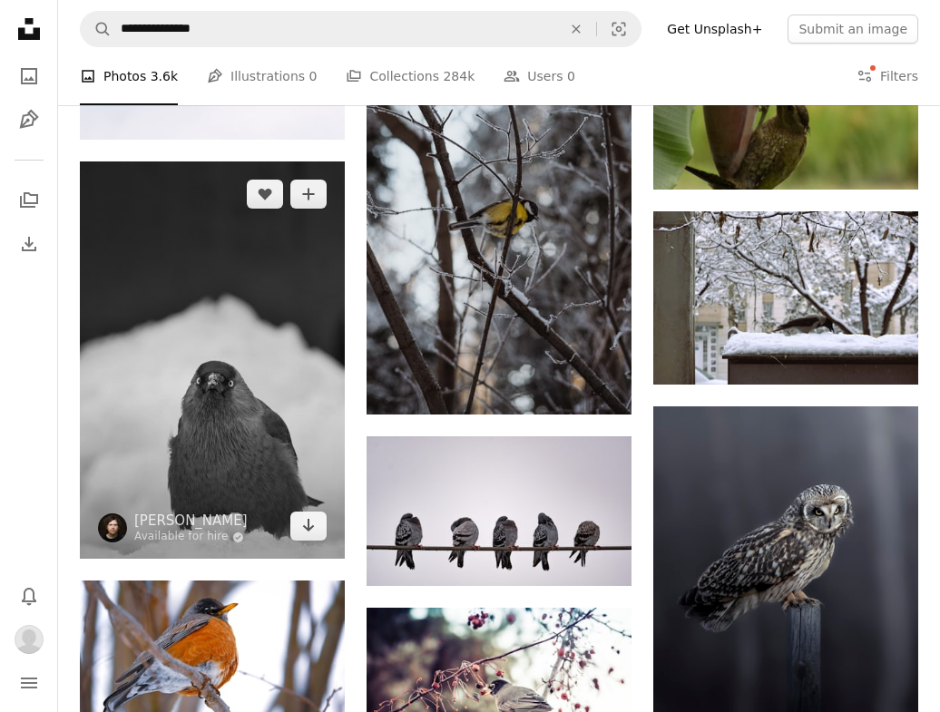
click at [236, 284] on img at bounding box center [212, 359] width 265 height 397
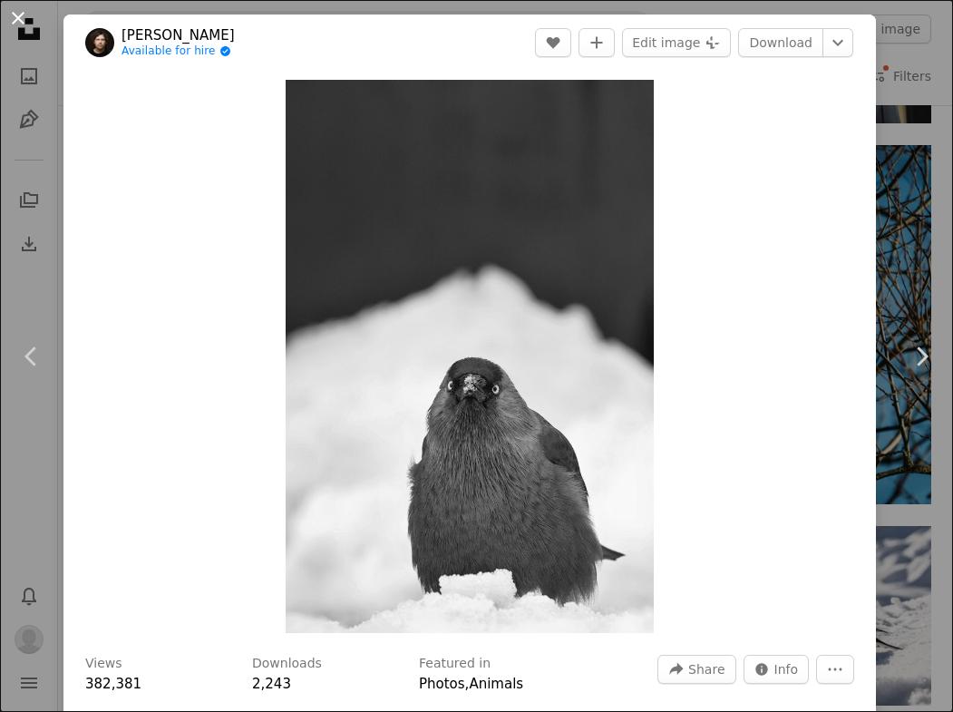
click at [22, 18] on button "An X shape" at bounding box center [18, 18] width 22 height 22
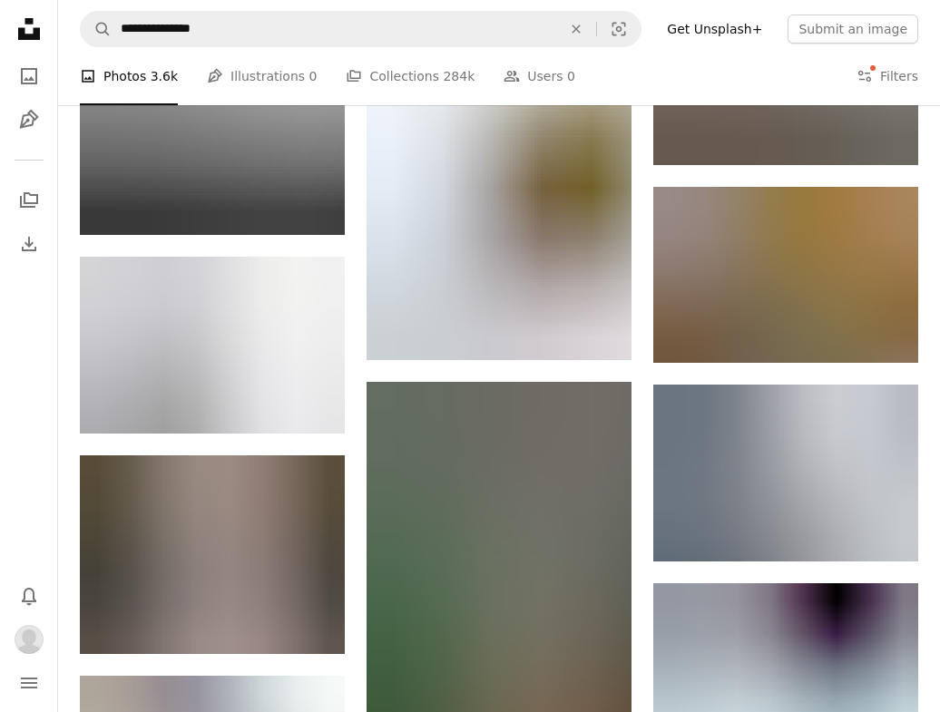
scroll to position [49825, 0]
